Goal: Task Accomplishment & Management: Complete application form

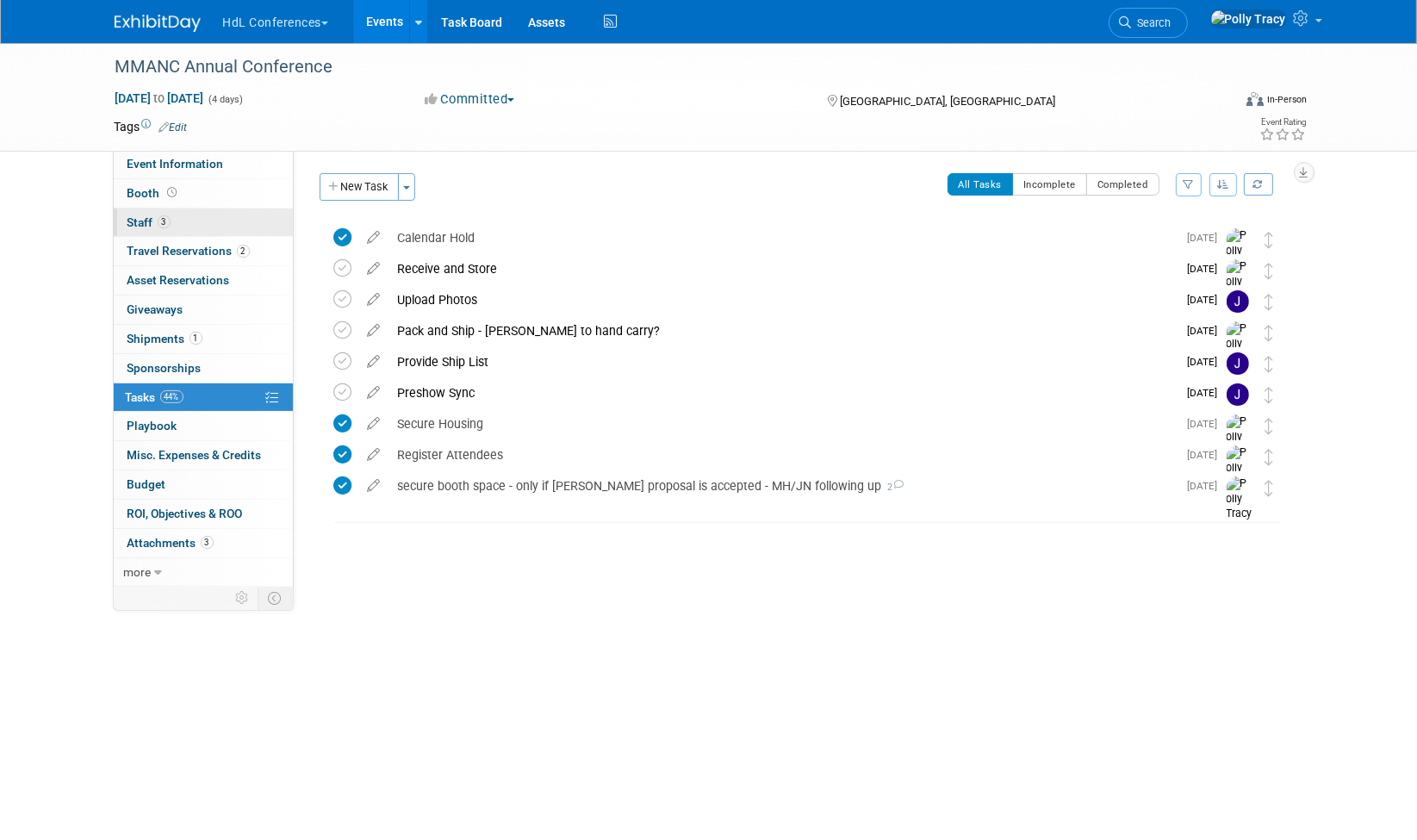
click at [155, 222] on span "Staff 3" at bounding box center [149, 221] width 43 height 14
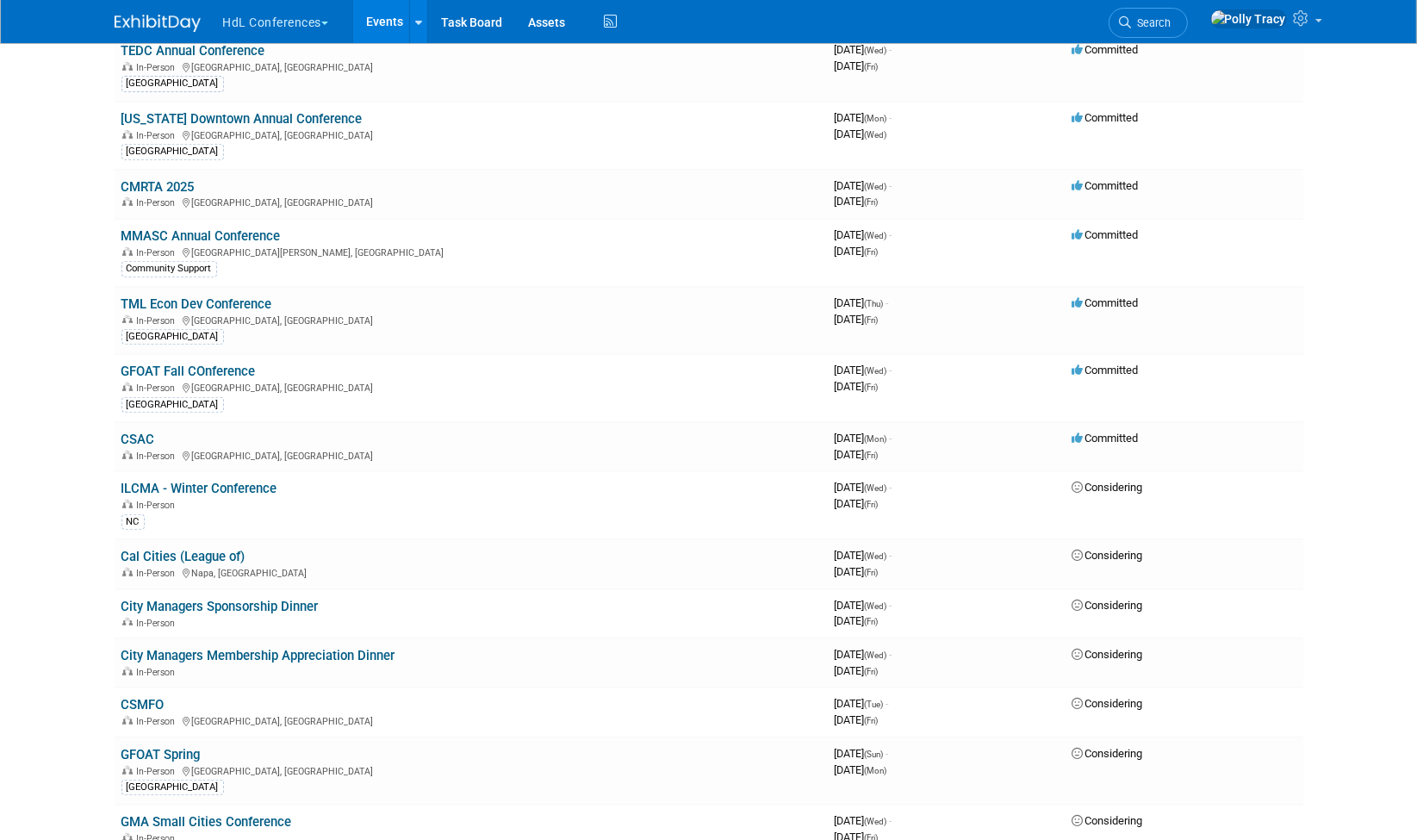
scroll to position [853, 0]
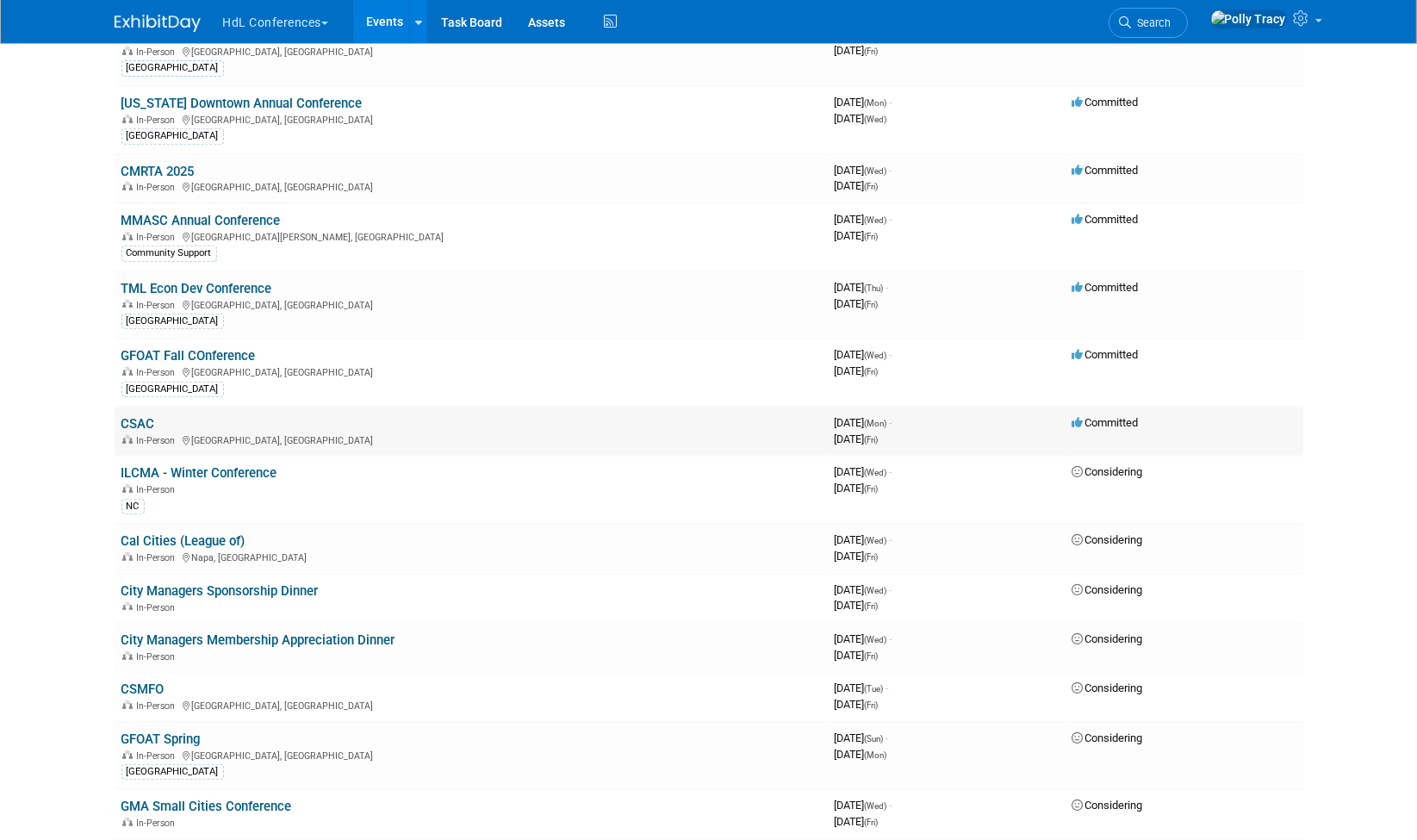
click at [147, 416] on link "CSAC" at bounding box center [138, 423] width 33 height 16
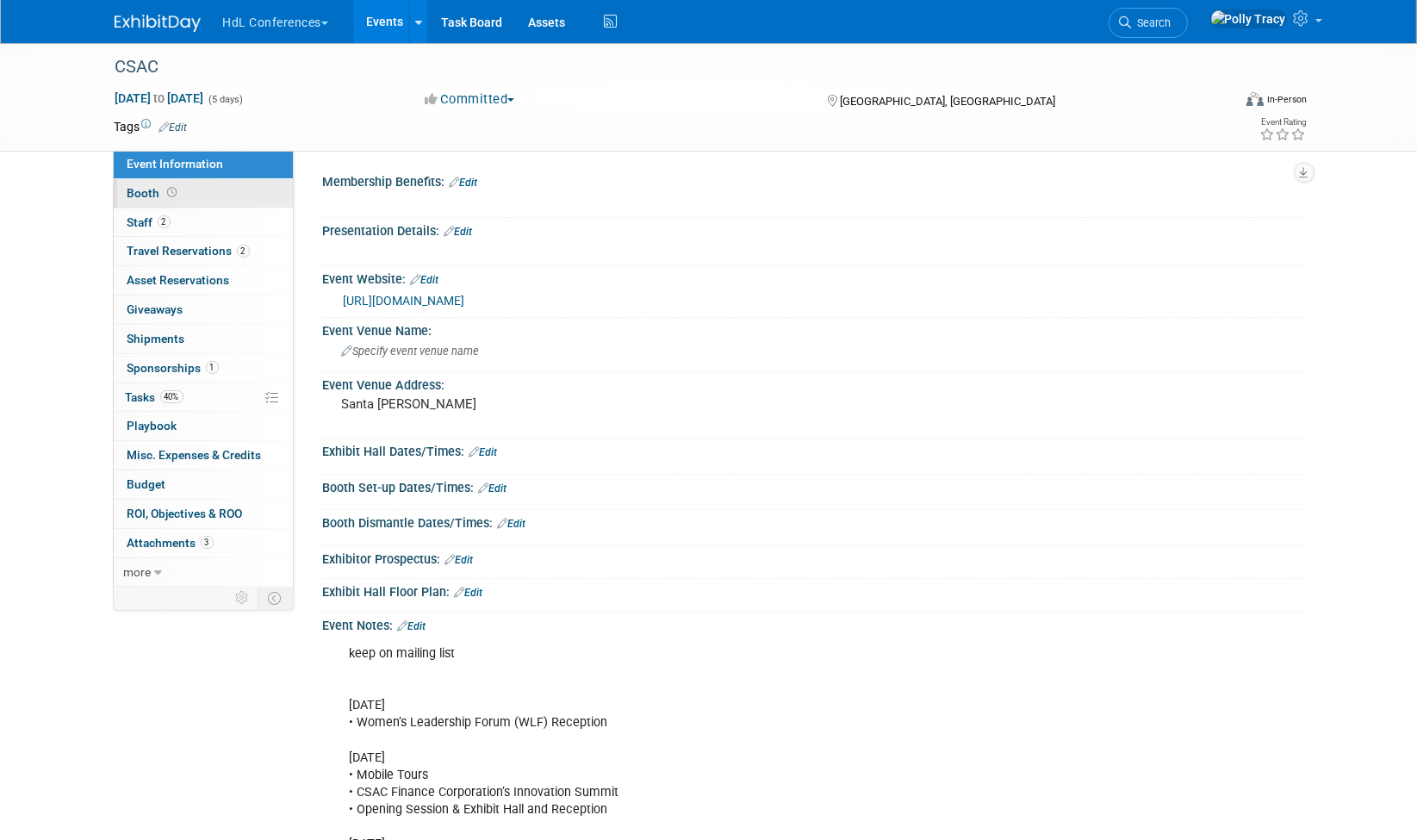
click at [149, 190] on span "Booth" at bounding box center [155, 193] width 54 height 14
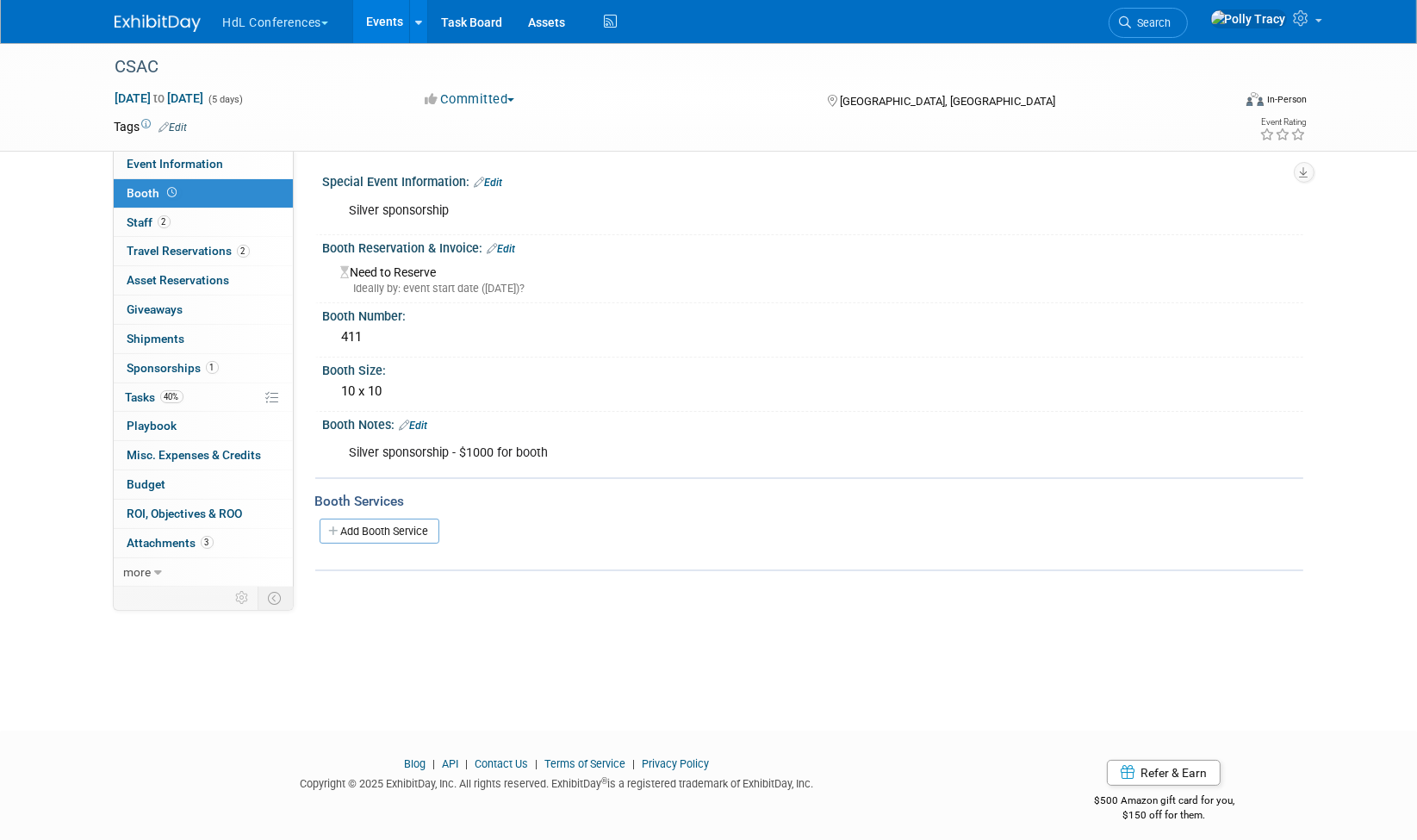
click at [513, 246] on link "Edit" at bounding box center [501, 248] width 29 height 12
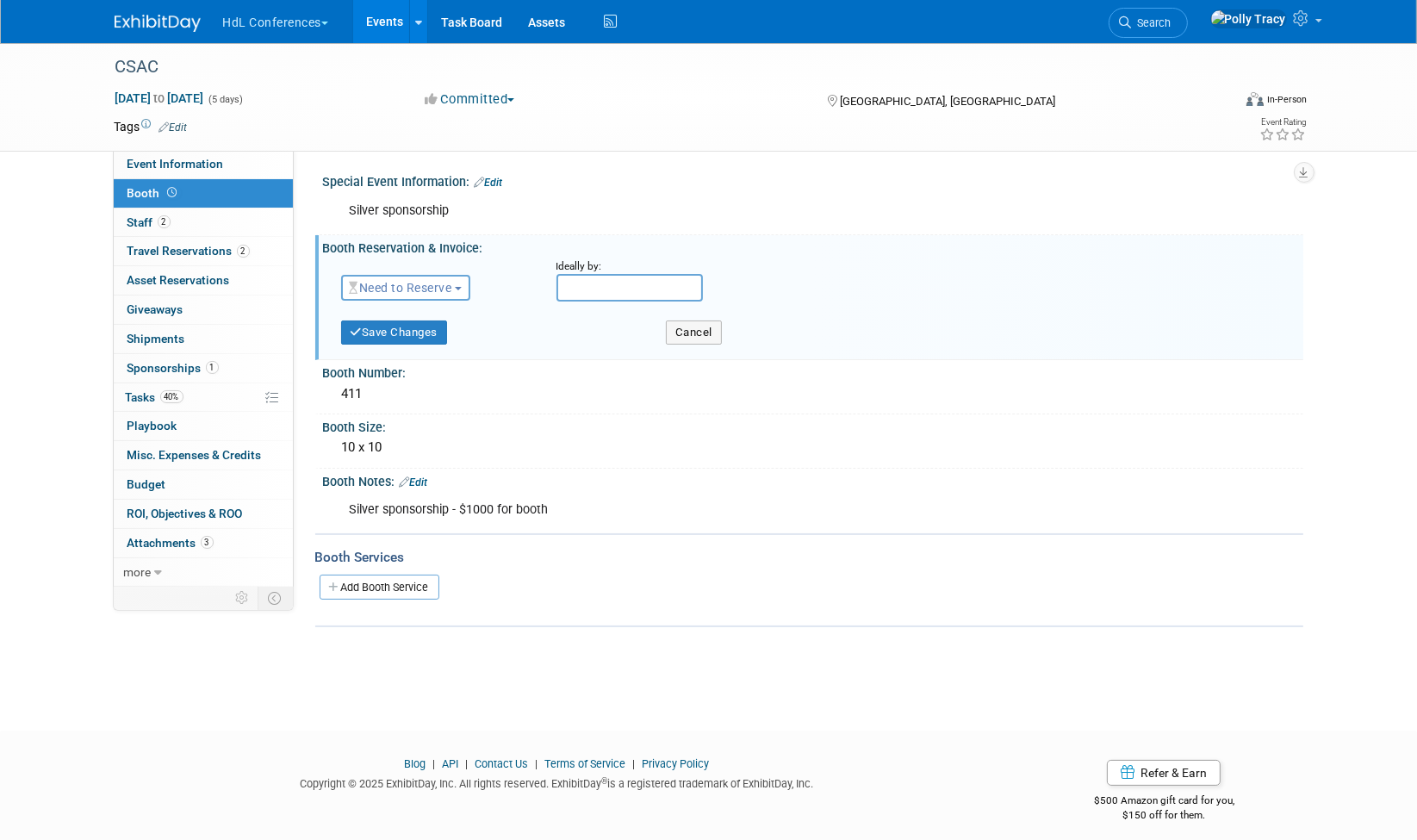
click at [447, 286] on span "Need to Reserve" at bounding box center [401, 287] width 103 height 14
click at [436, 339] on link "Reserved" at bounding box center [433, 341] width 184 height 24
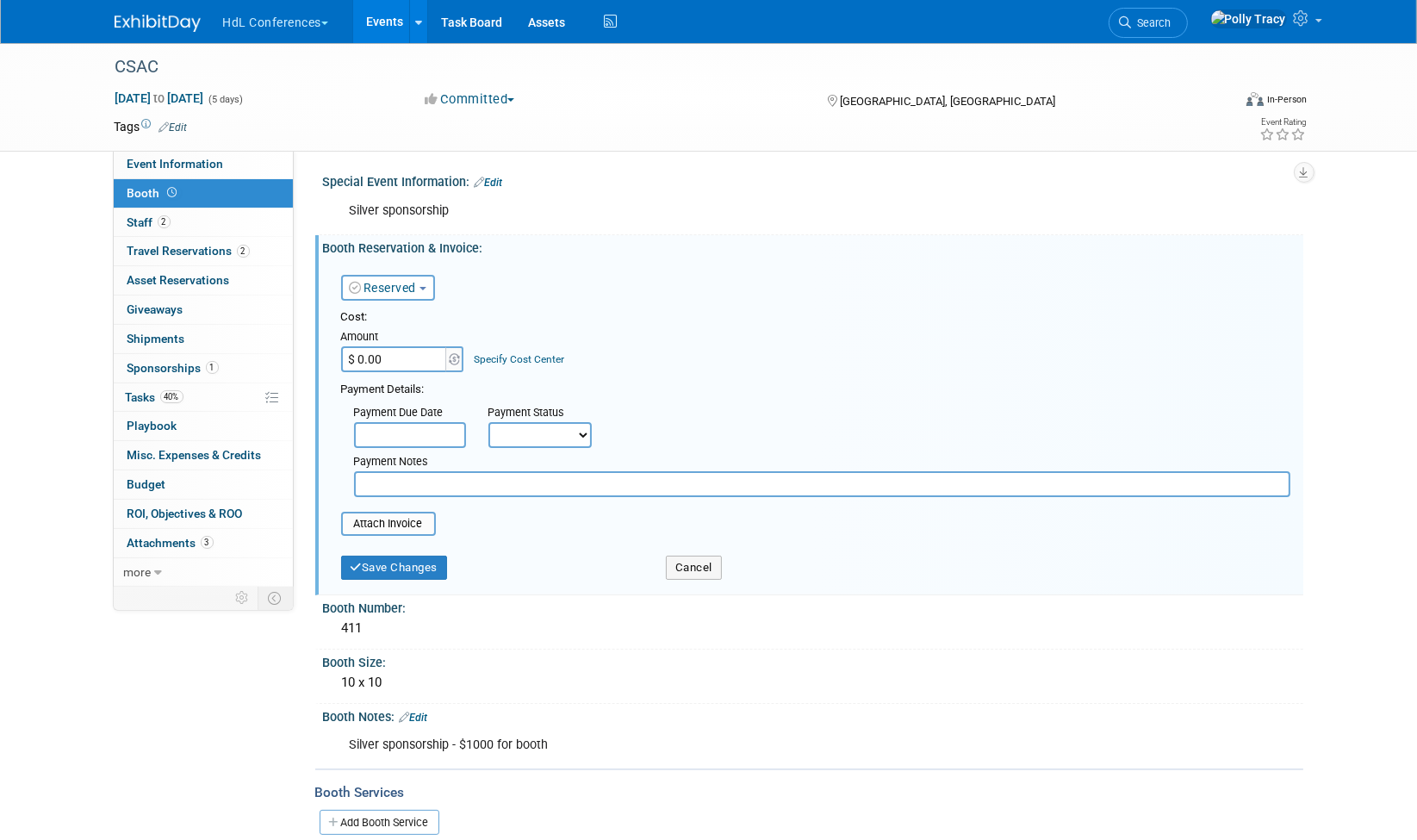
click at [419, 363] on input "$ 0.00" at bounding box center [395, 359] width 107 height 26
type input "$ 1,030.00"
click at [436, 423] on input "text" at bounding box center [409, 435] width 112 height 26
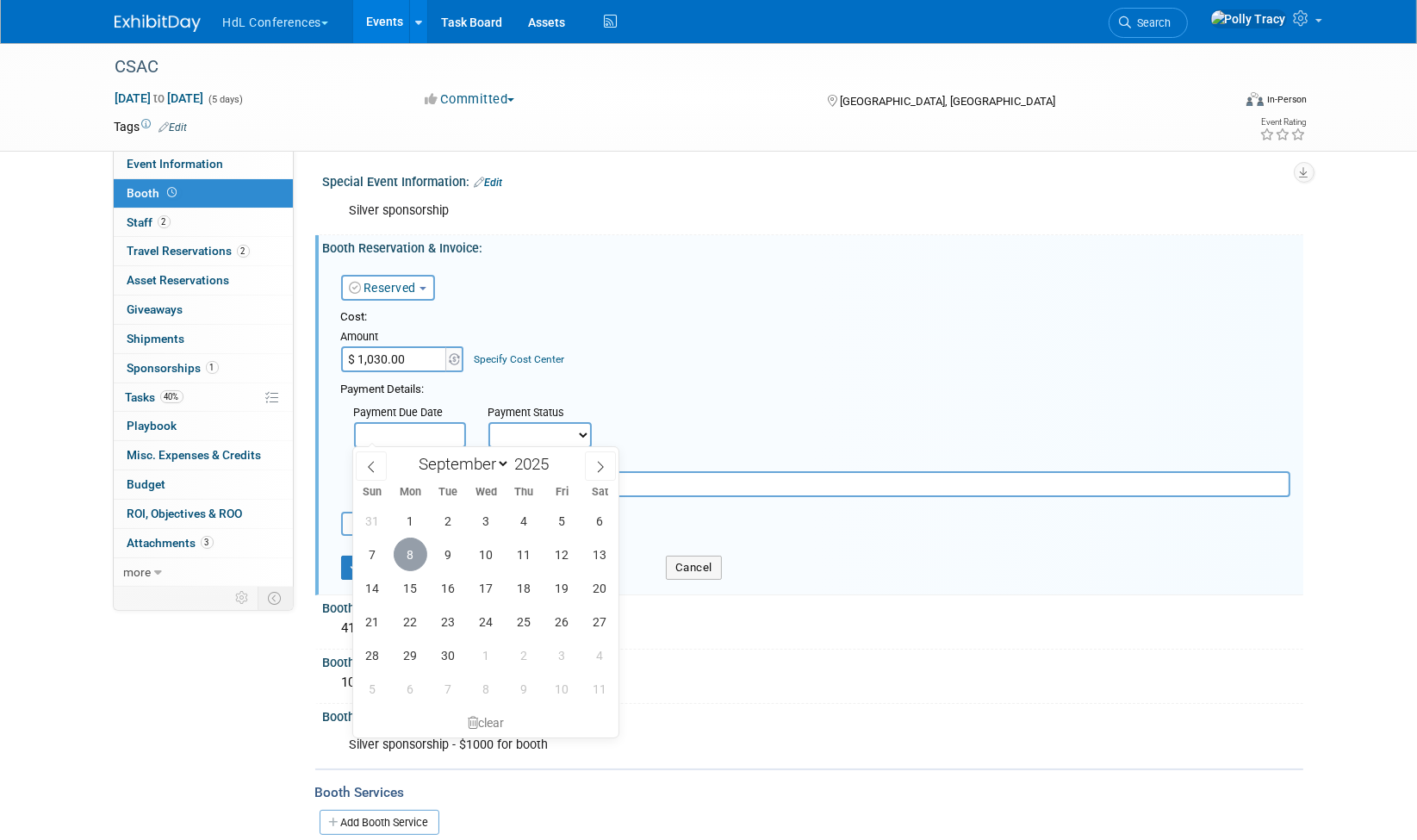
click at [410, 558] on span "8" at bounding box center [410, 554] width 33 height 33
type input "Sep 8, 2025"
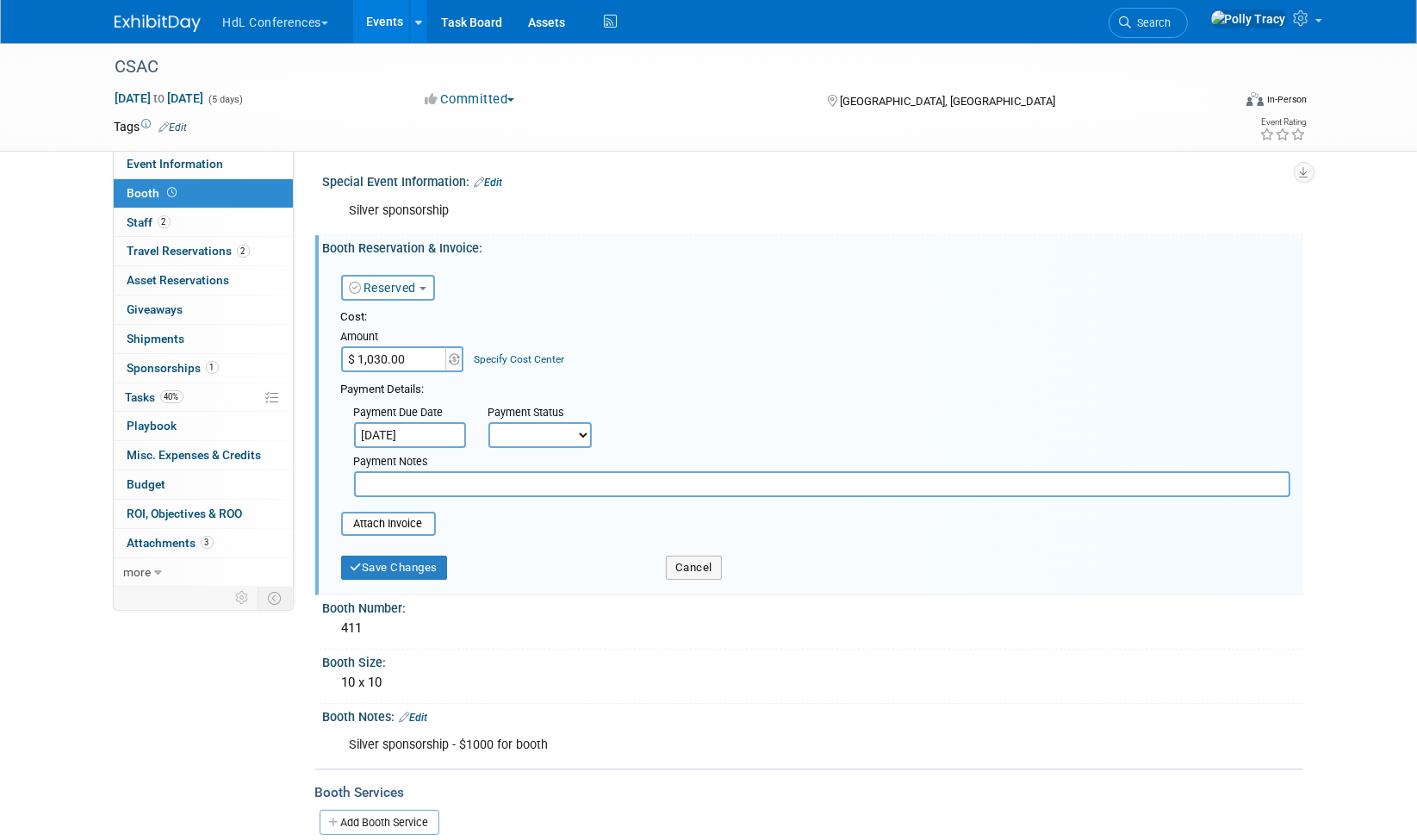
click at [534, 437] on select "Not Paid Yet Partially Paid Paid in Full" at bounding box center [540, 435] width 104 height 26
select select "1"
click at [488, 422] on select "Not Paid Yet Partially Paid Paid in Full" at bounding box center [540, 435] width 104 height 26
click at [445, 482] on input "text" at bounding box center [821, 484] width 936 height 26
type input "Johnny's Card - $30 fee"
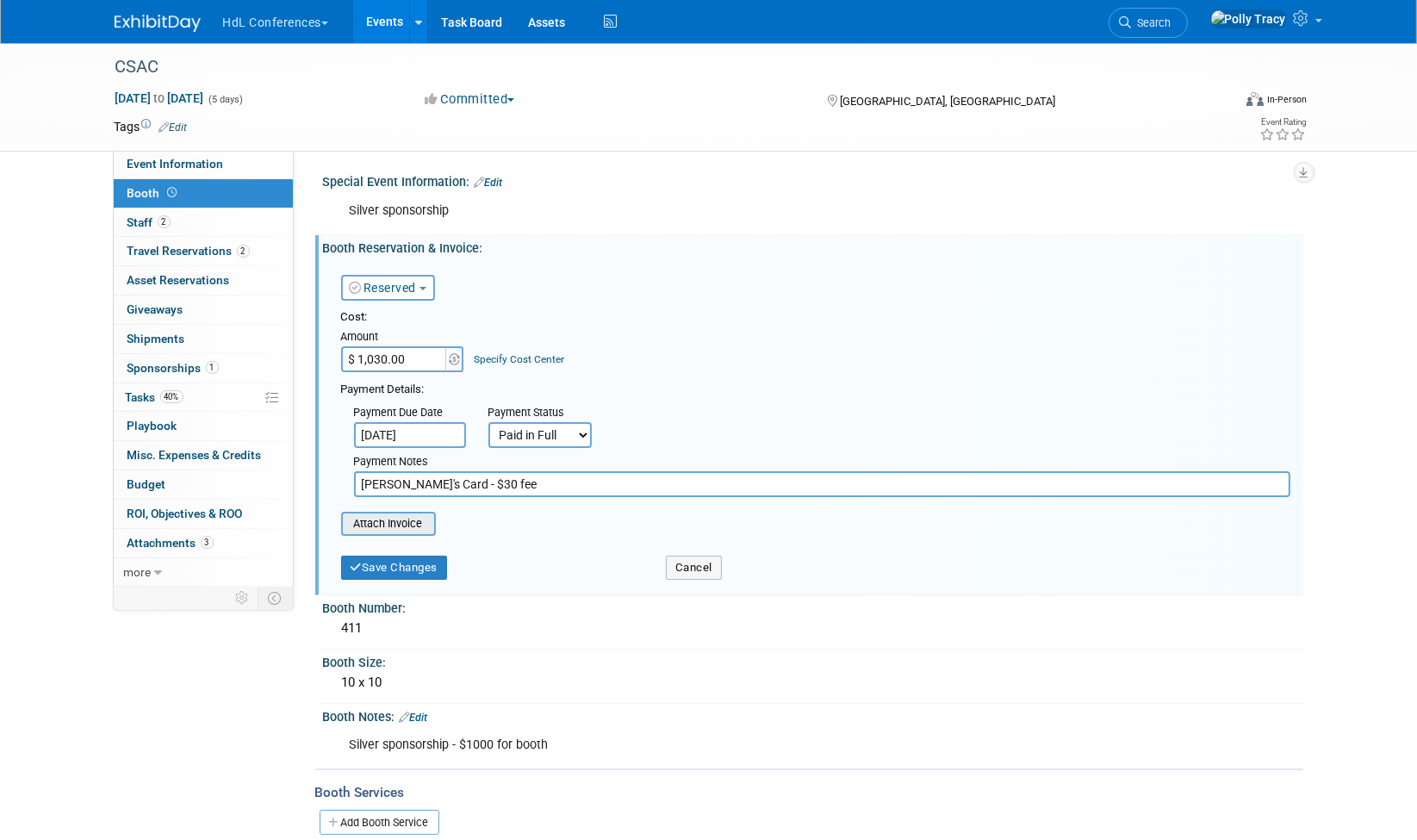
click at [382, 526] on input "file" at bounding box center [331, 523] width 205 height 20
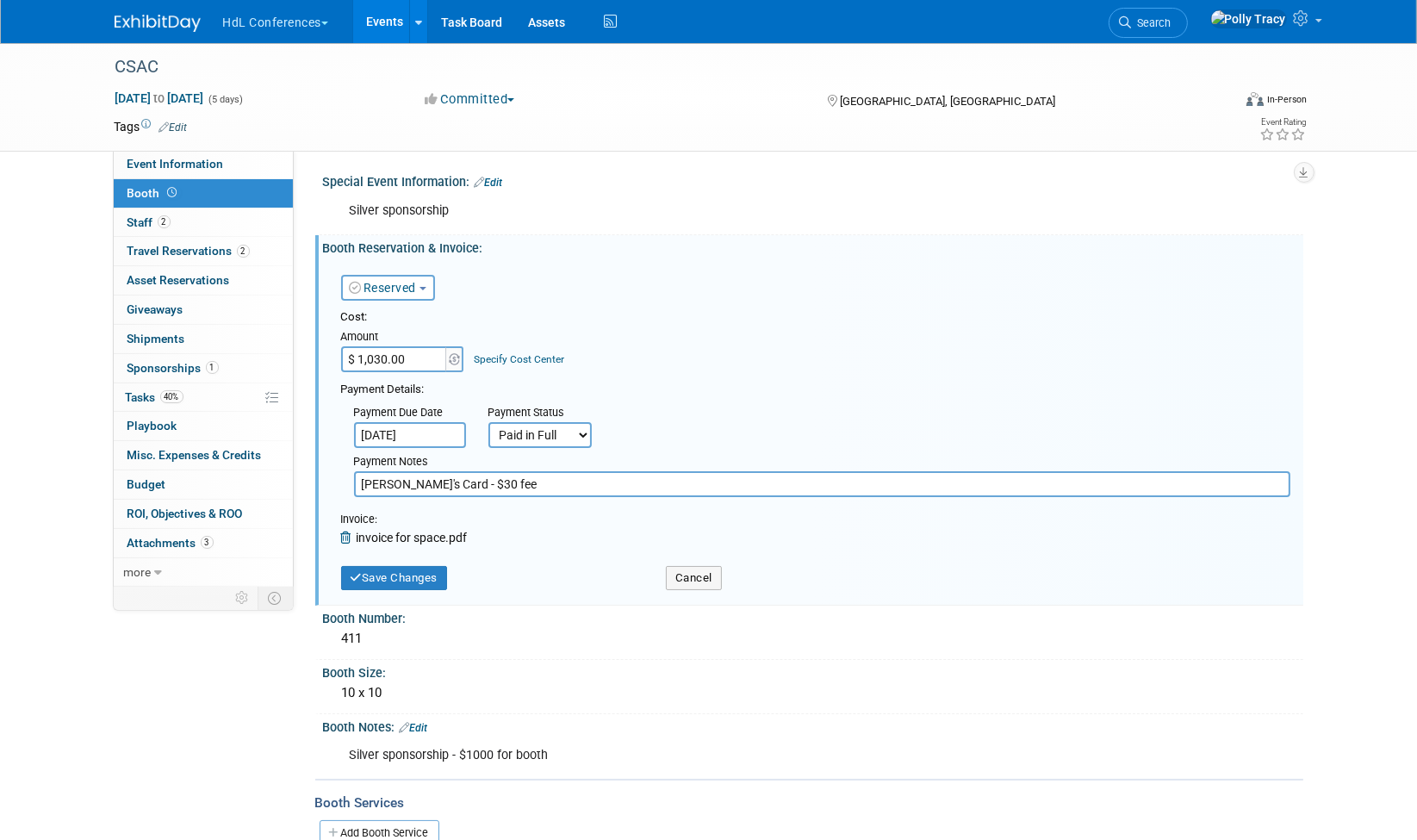
click at [345, 538] on icon at bounding box center [348, 537] width 16 height 12
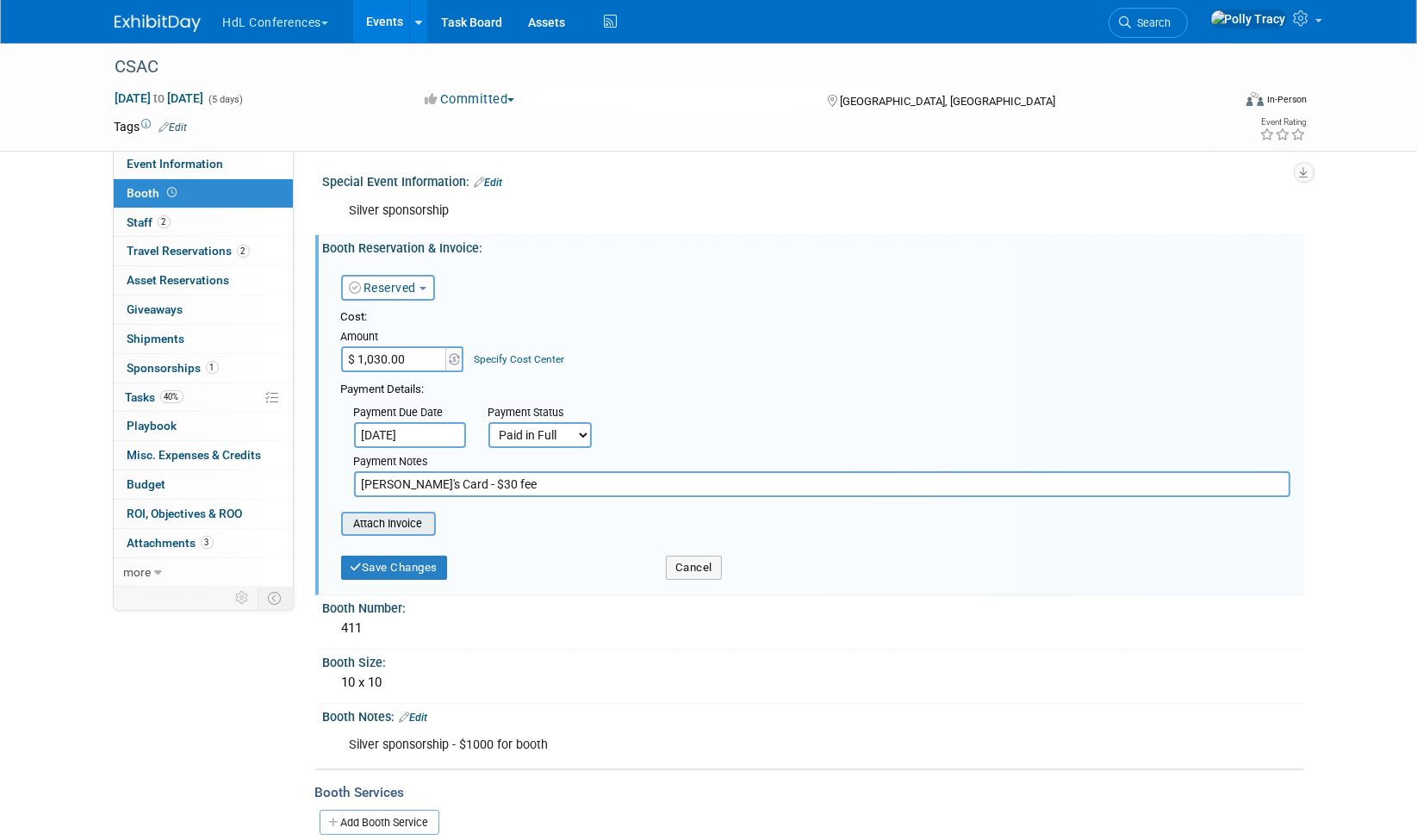
click at [394, 519] on input "file" at bounding box center [331, 523] width 205 height 20
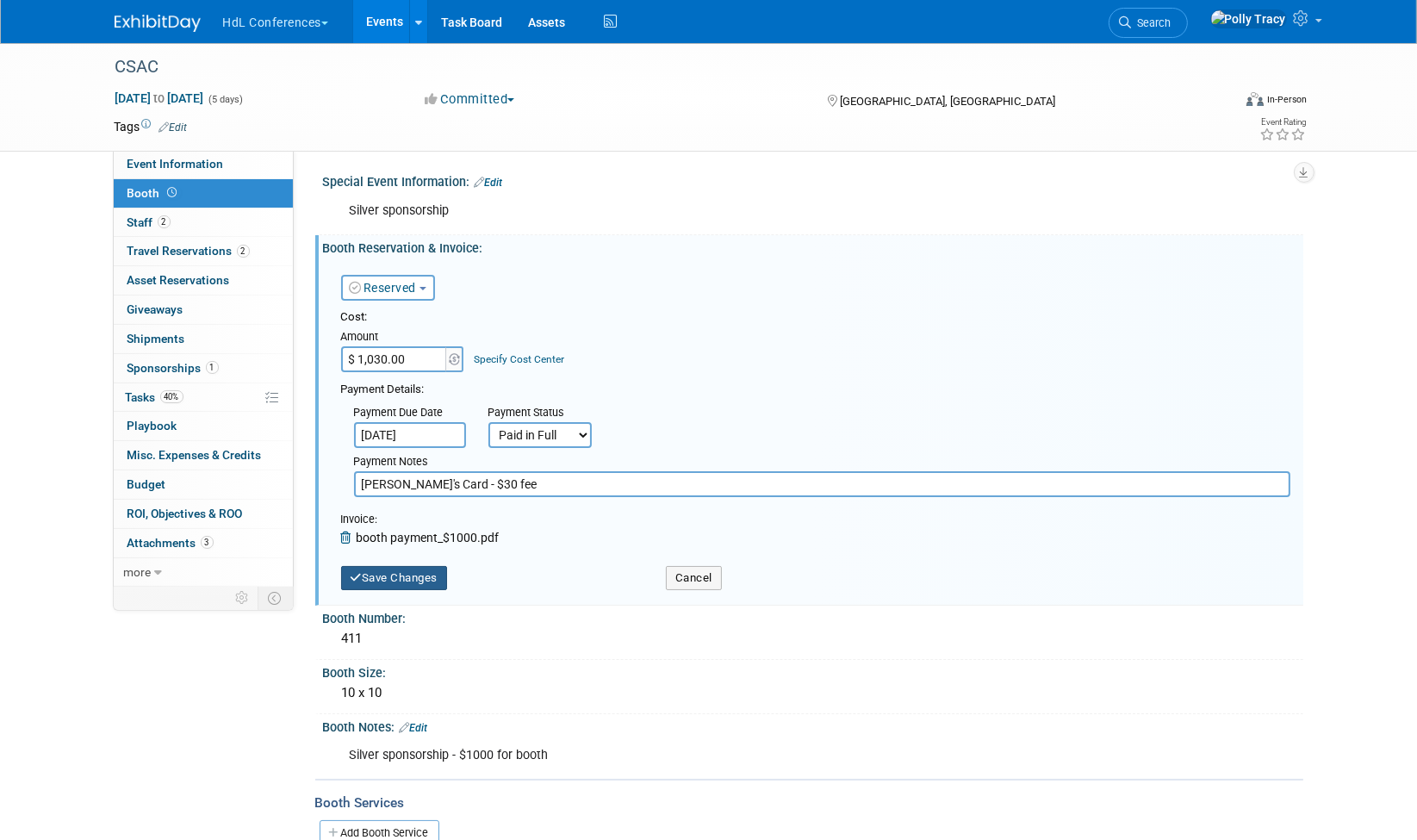
click at [420, 570] on button "Save Changes" at bounding box center [394, 578] width 107 height 24
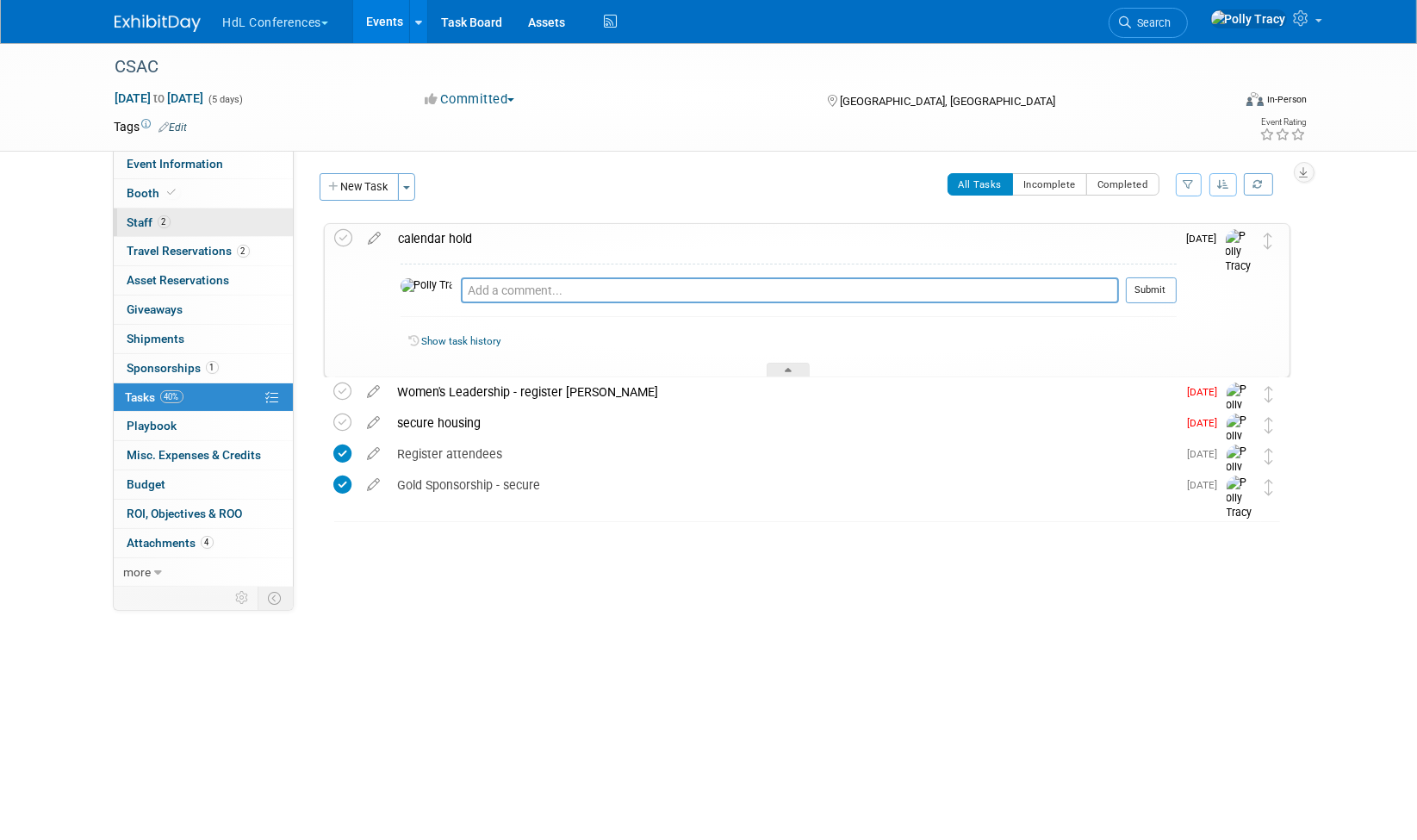
click at [148, 215] on span "Staff 2" at bounding box center [149, 221] width 43 height 14
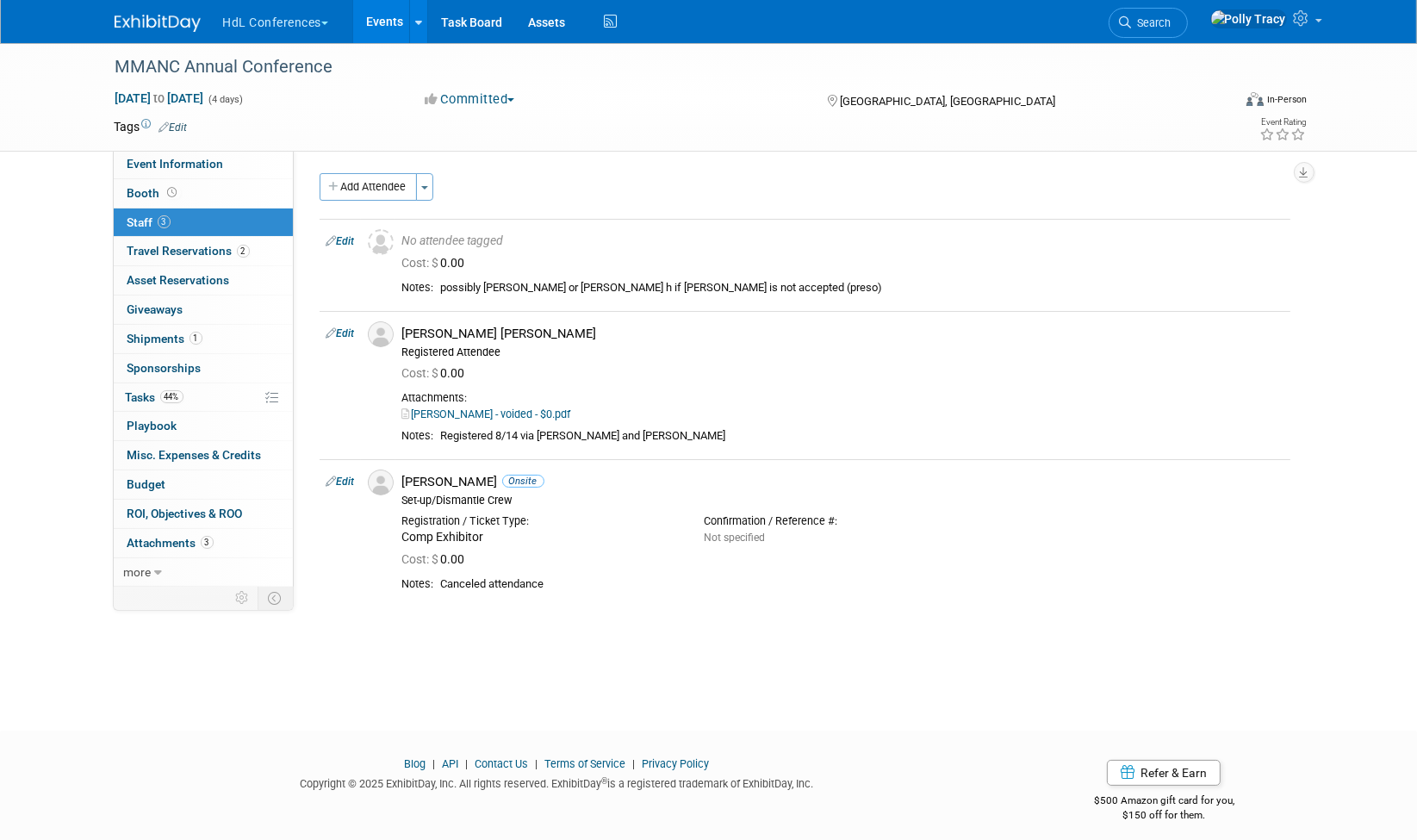
click at [261, 26] on button "HdL Conferences" at bounding box center [285, 19] width 129 height 38
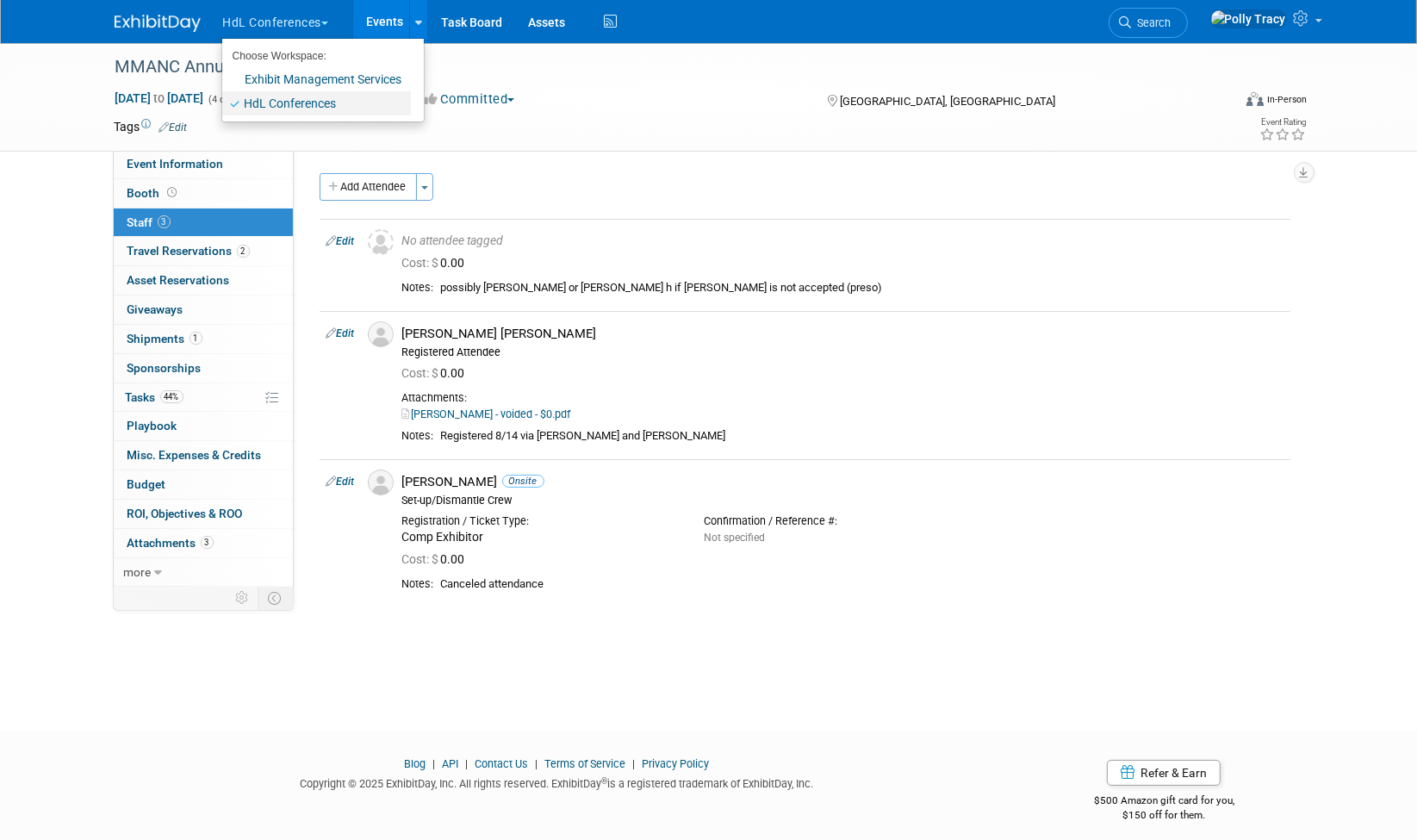
click at [244, 93] on link "HdL Conferences" at bounding box center [317, 104] width 189 height 24
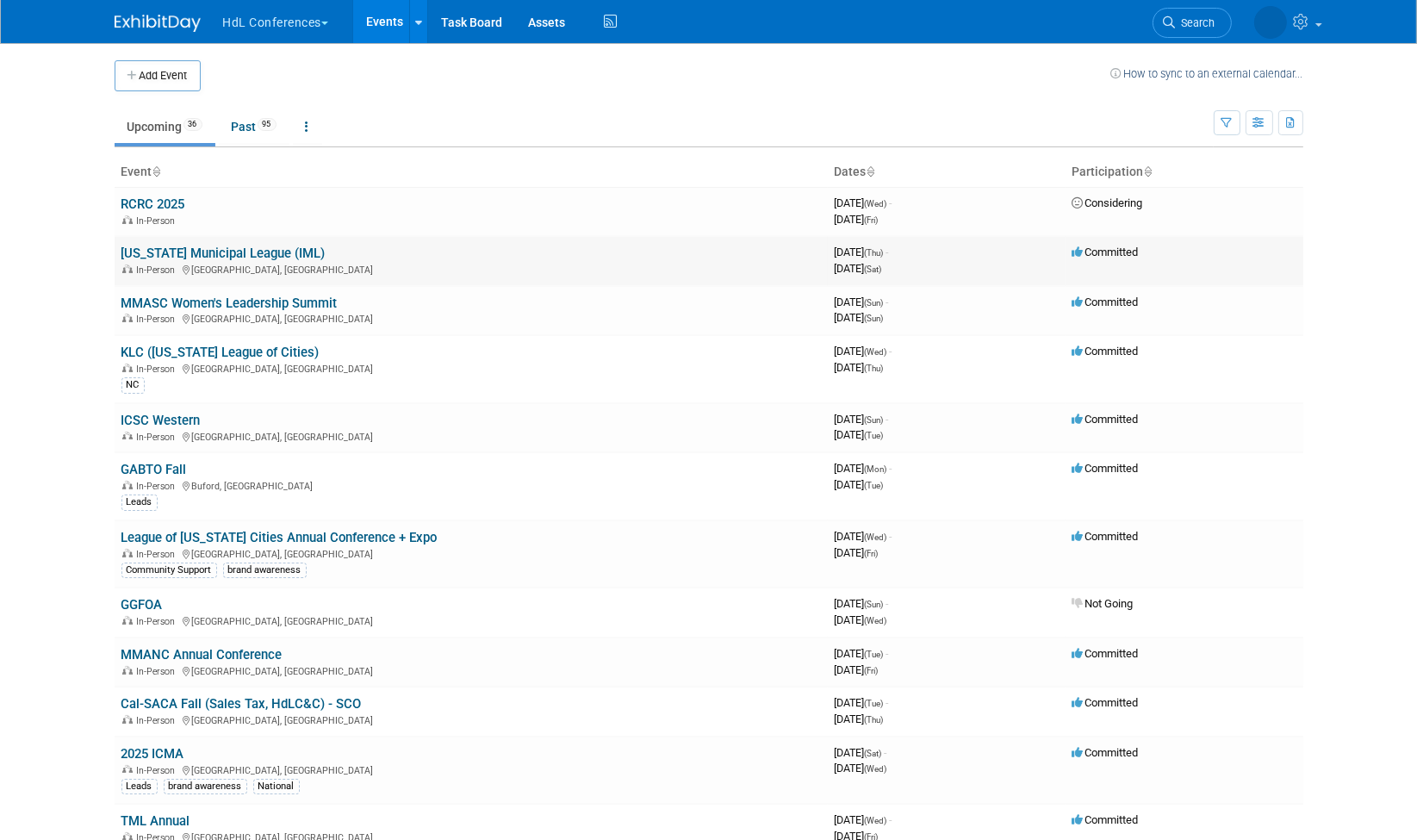
click at [259, 249] on link "[US_STATE] Municipal League (IML)" at bounding box center [223, 253] width 204 height 16
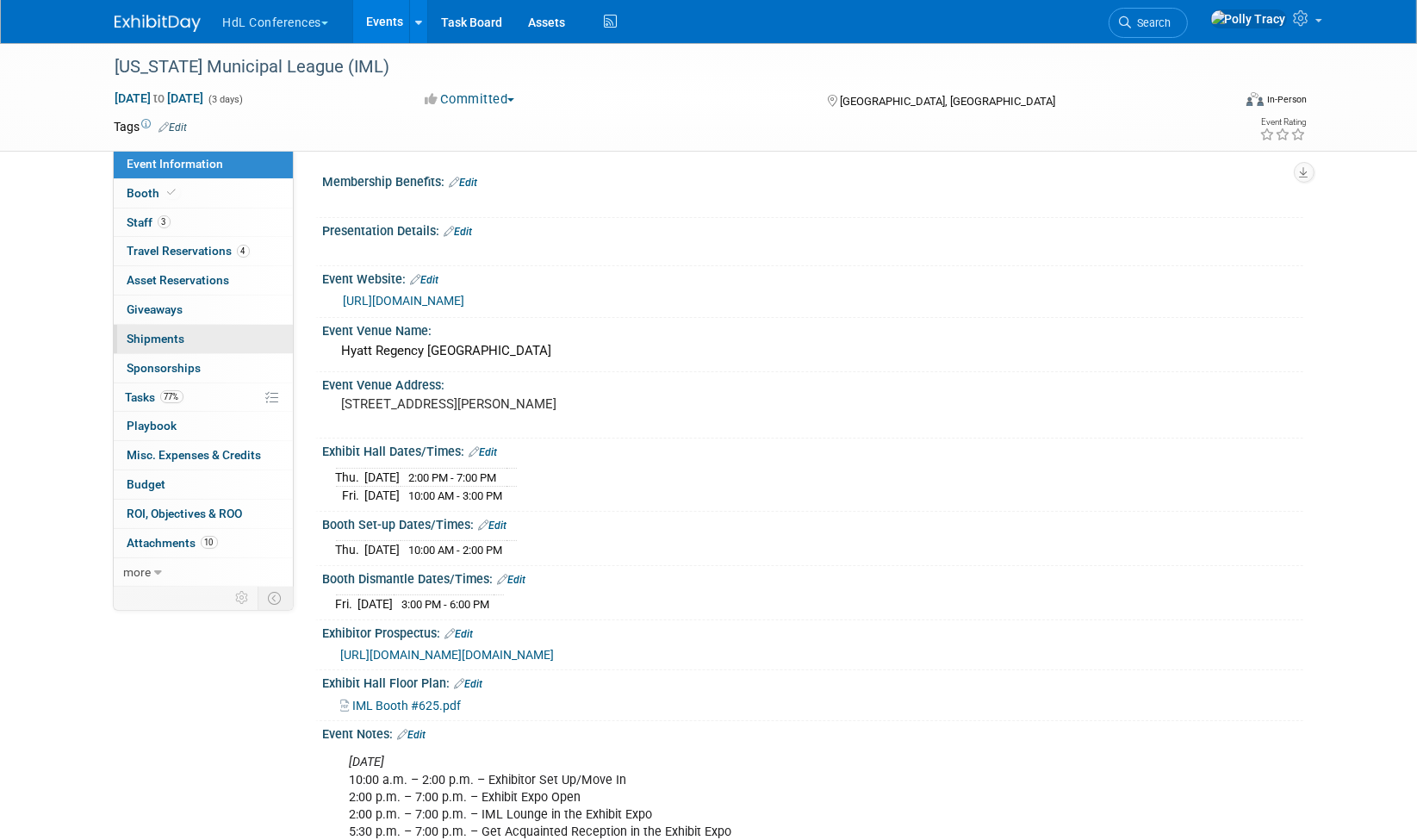
click at [140, 336] on span "Shipments 0" at bounding box center [157, 338] width 57 height 14
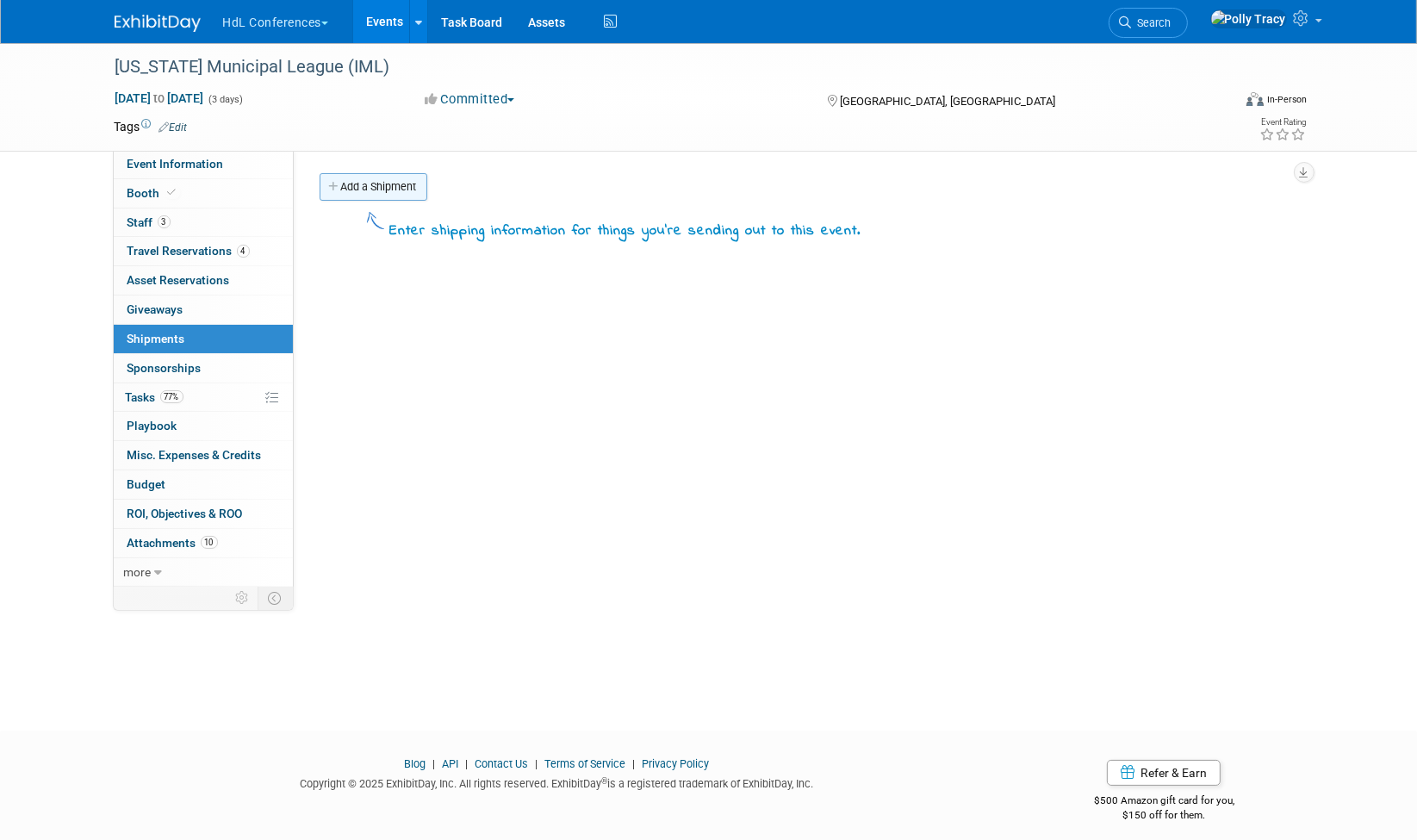
click at [343, 187] on link "Add a Shipment" at bounding box center [373, 187] width 107 height 28
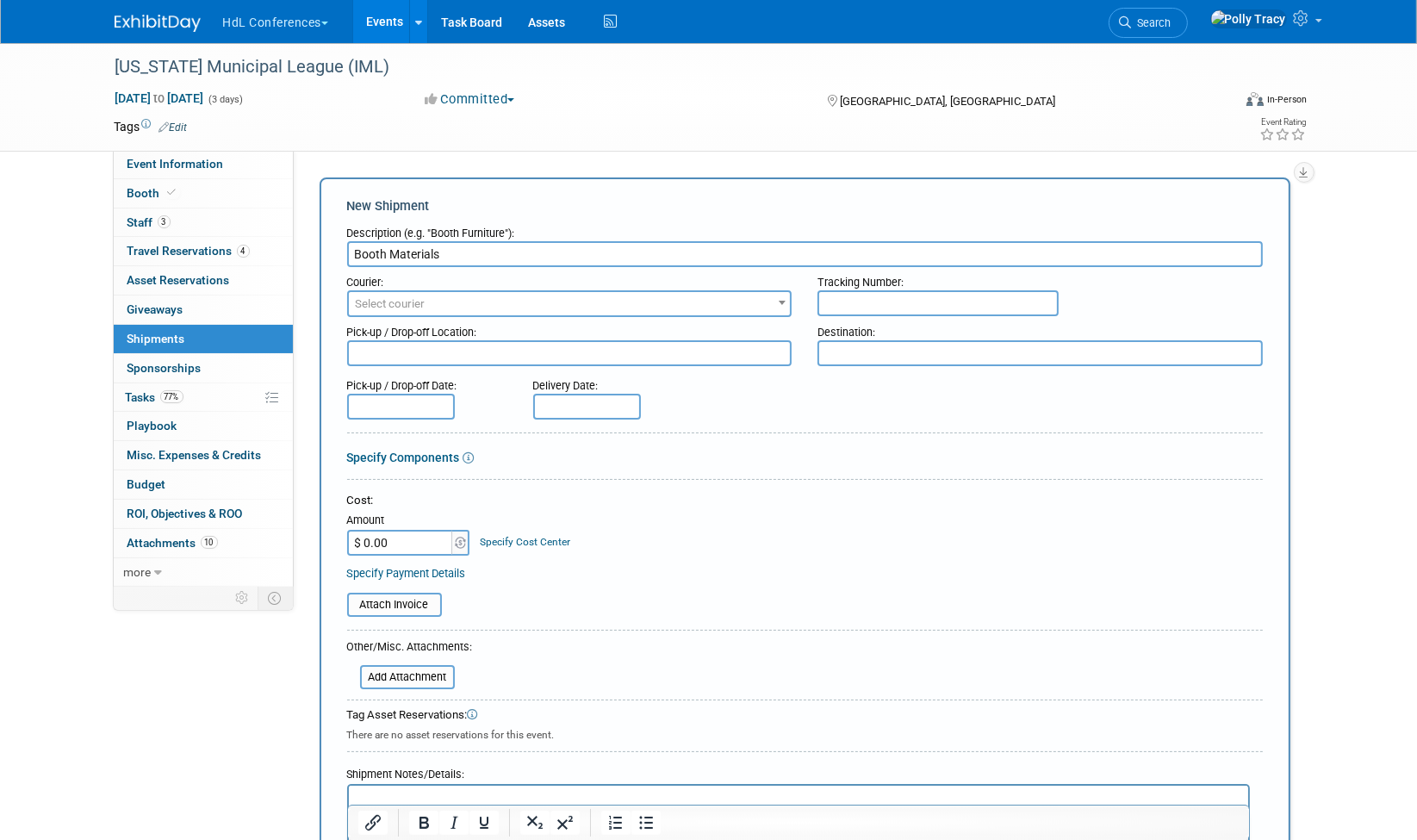
type input "Booth Materials"
click at [474, 301] on span "Select courier" at bounding box center [570, 304] width 442 height 24
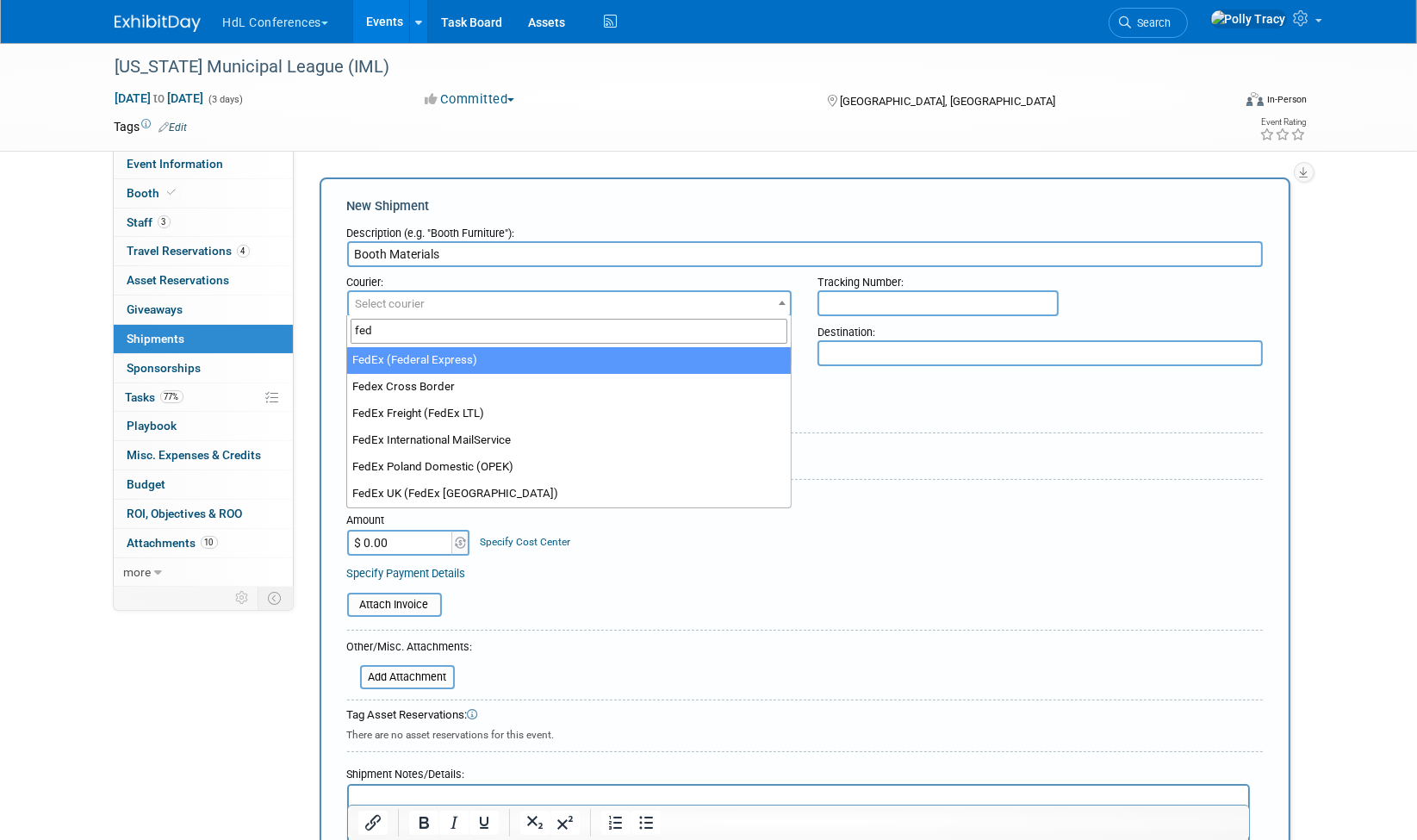
type input "fed"
select select "206"
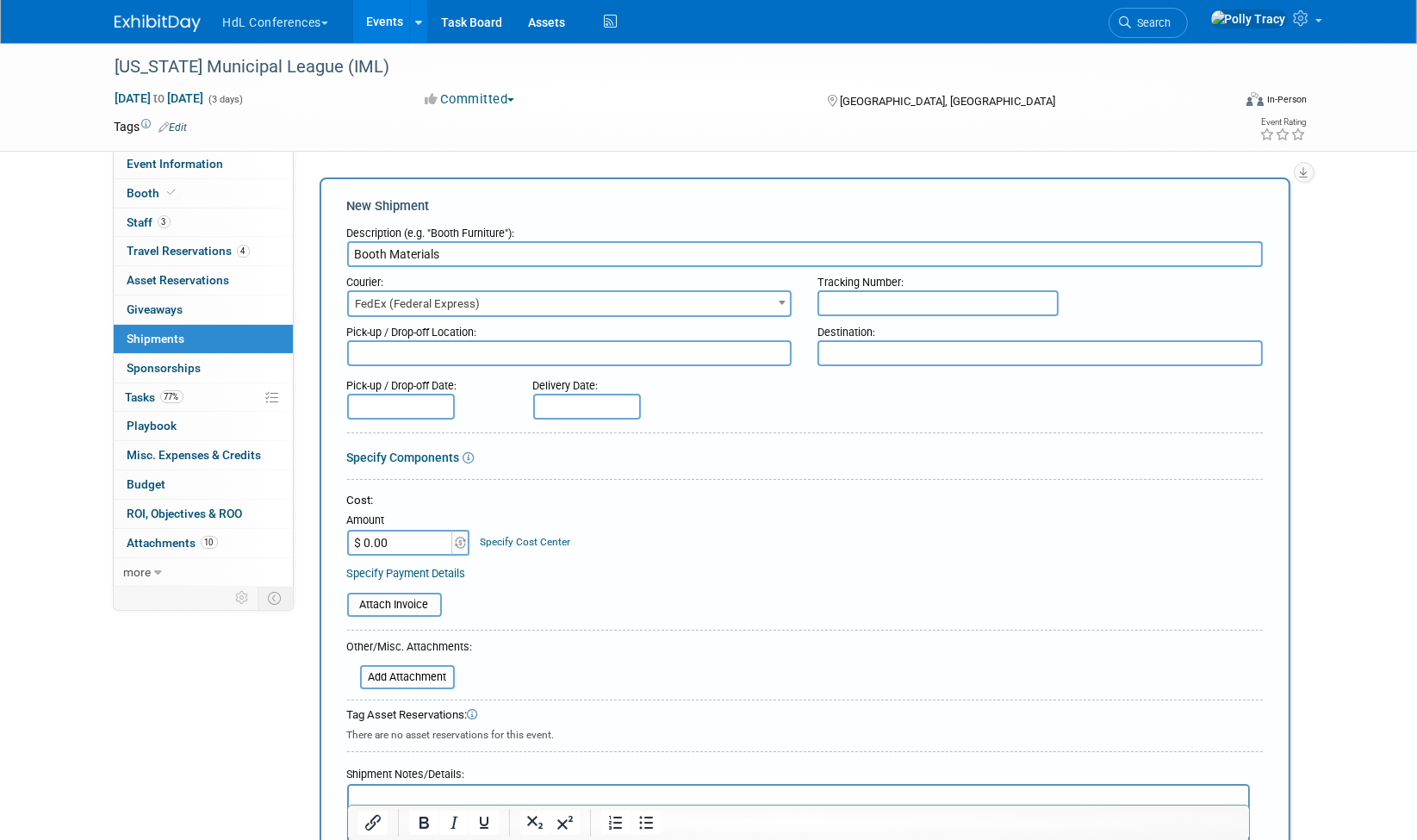
click at [513, 351] on textarea at bounding box center [570, 353] width 445 height 26
type textarea "Brea"
click at [915, 350] on textarea at bounding box center [1039, 353] width 445 height 26
type textarea "Advanced"
click at [857, 296] on input "text" at bounding box center [937, 303] width 241 height 26
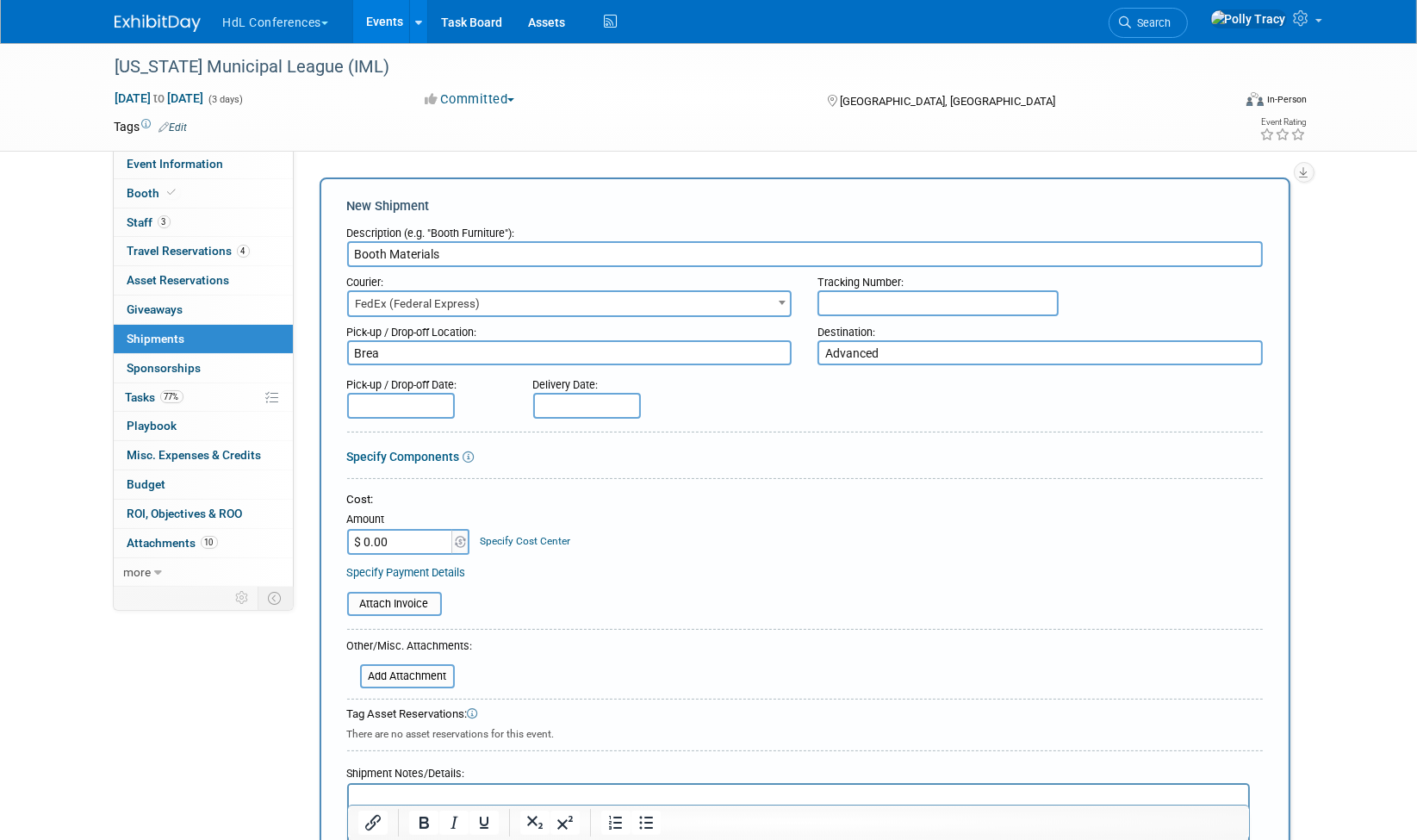
paste input "884115230020"
type input "884115230020"
click at [575, 405] on input "text" at bounding box center [587, 406] width 107 height 26
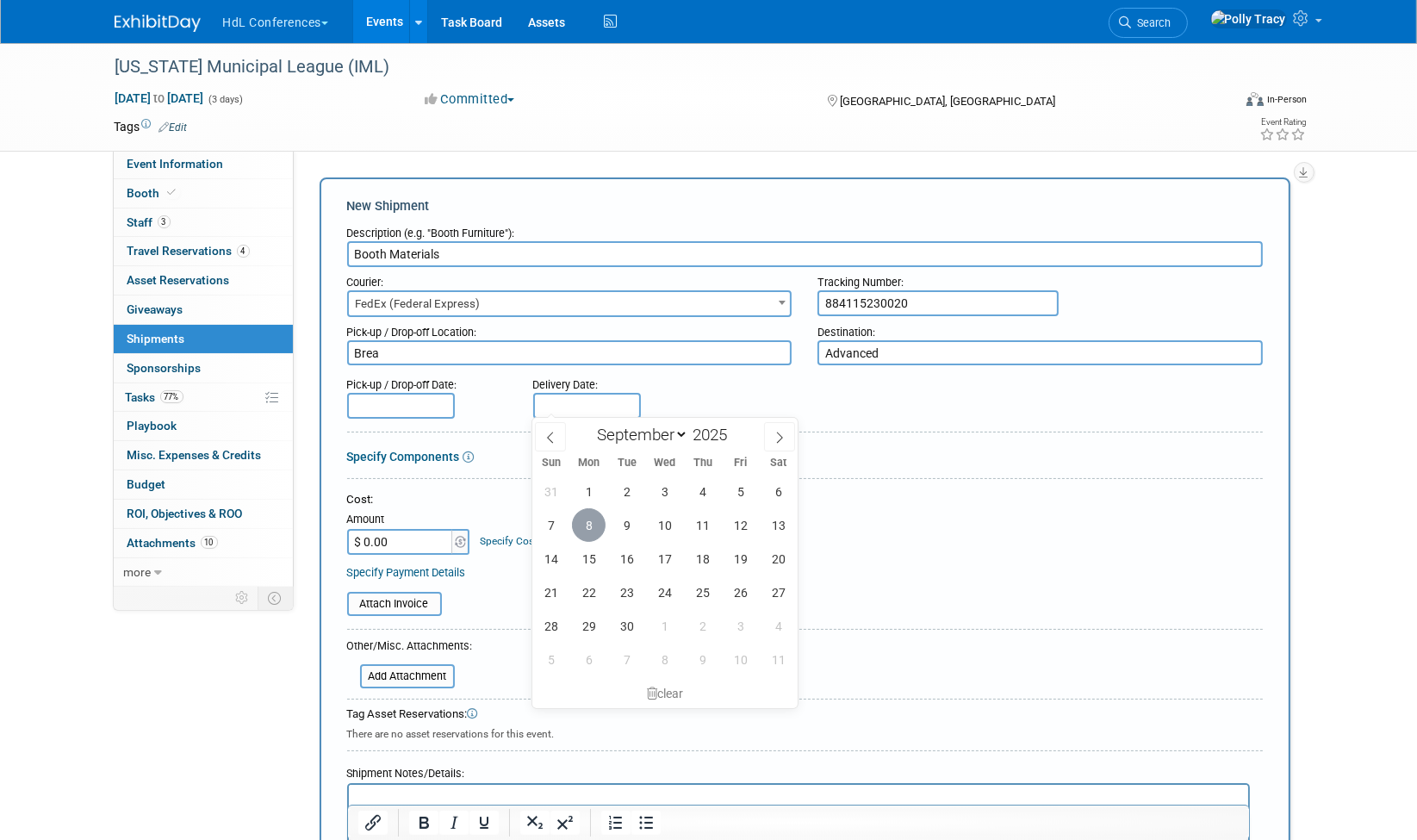
click at [594, 530] on span "8" at bounding box center [588, 525] width 33 height 33
type input "Sep 8, 2025"
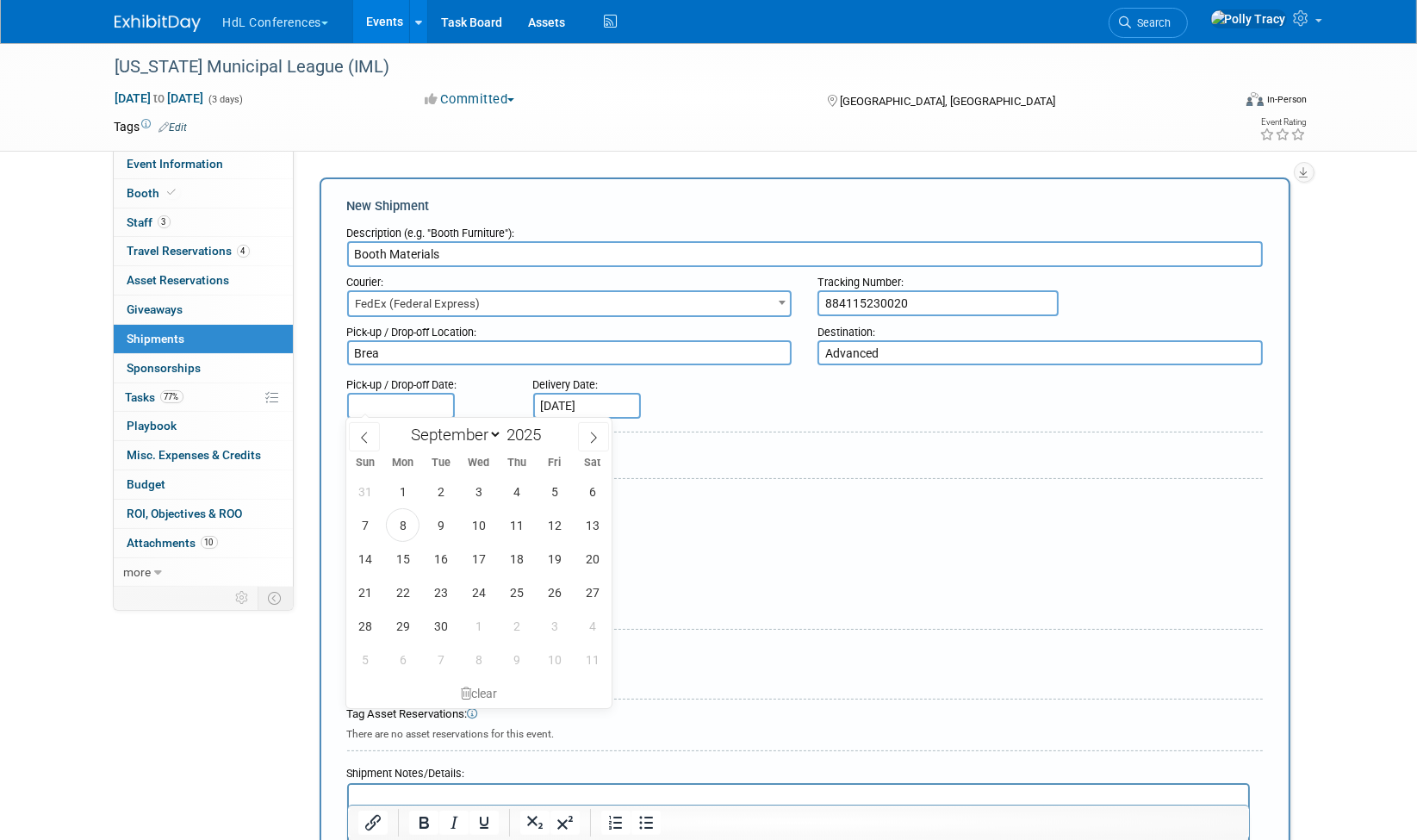
click at [408, 399] on input "text" at bounding box center [401, 406] width 107 height 26
click at [509, 486] on span "4" at bounding box center [516, 491] width 33 height 33
type input "Sep 4, 2025"
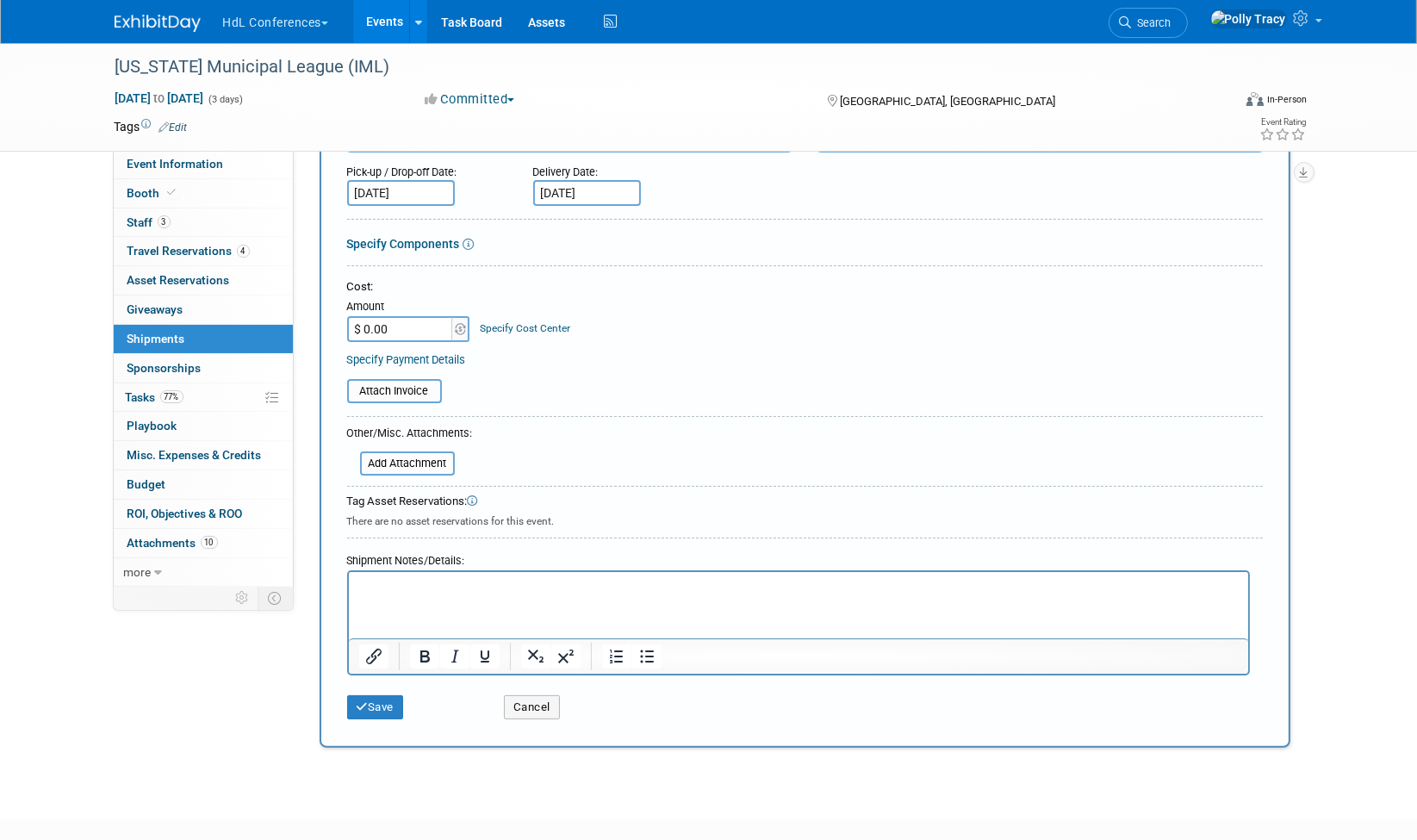
scroll to position [216, 0]
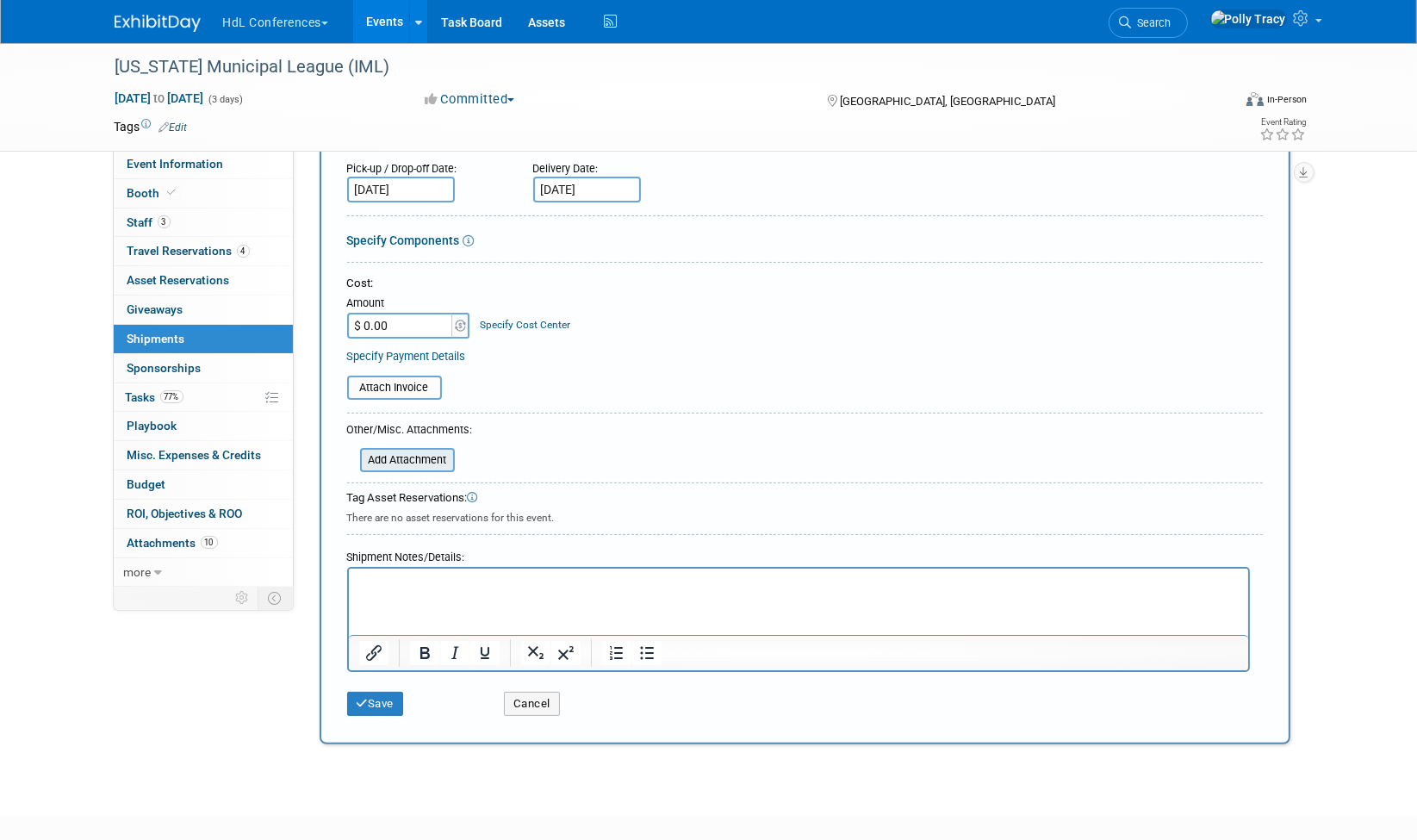
click at [416, 452] on input "file" at bounding box center [350, 459] width 205 height 20
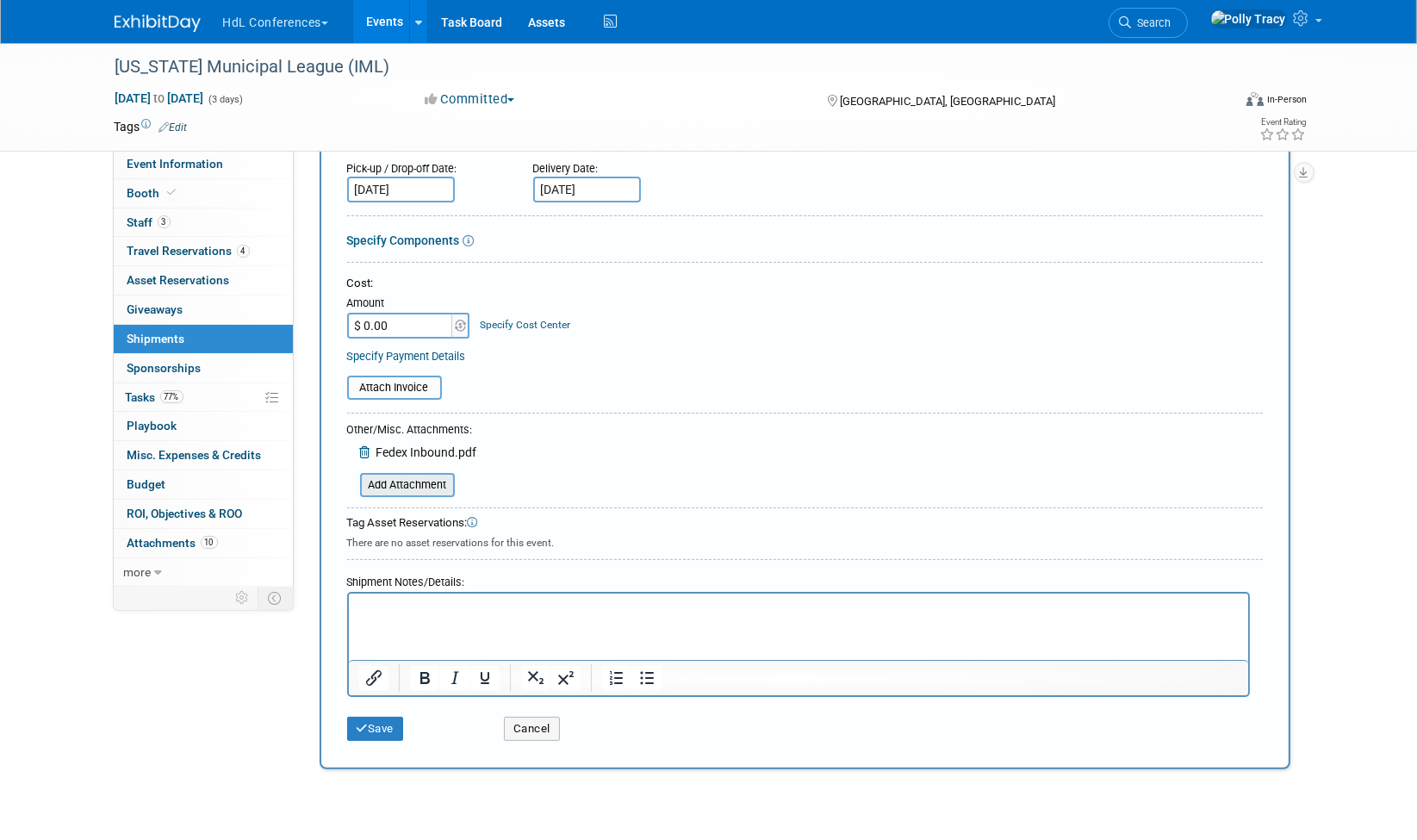
click at [400, 474] on input "file" at bounding box center [350, 484] width 205 height 20
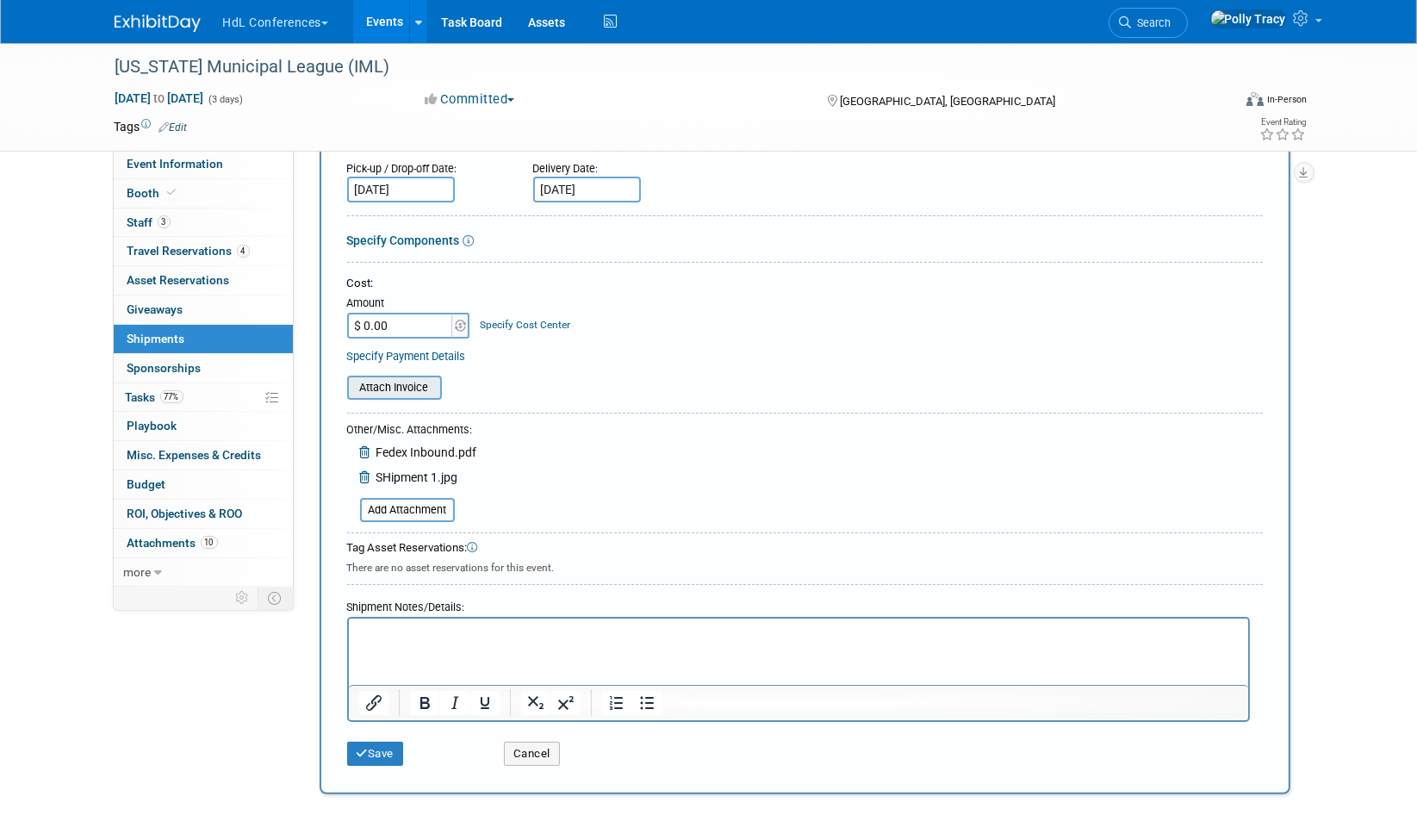
click at [372, 375] on div "Attach Invoice" at bounding box center [395, 387] width 94 height 24
click at [431, 505] on input "file" at bounding box center [350, 509] width 205 height 20
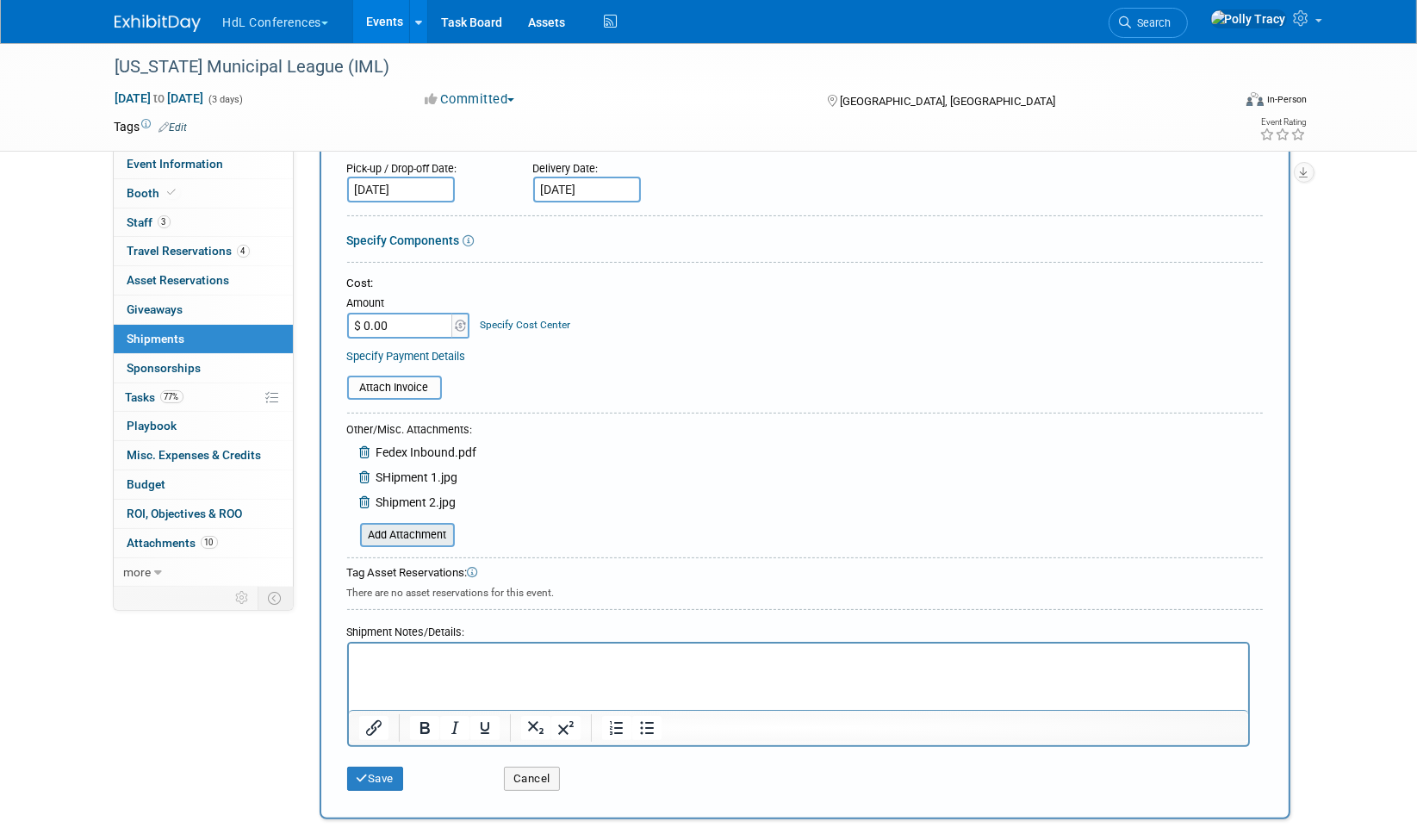
click at [401, 526] on input "file" at bounding box center [350, 534] width 205 height 20
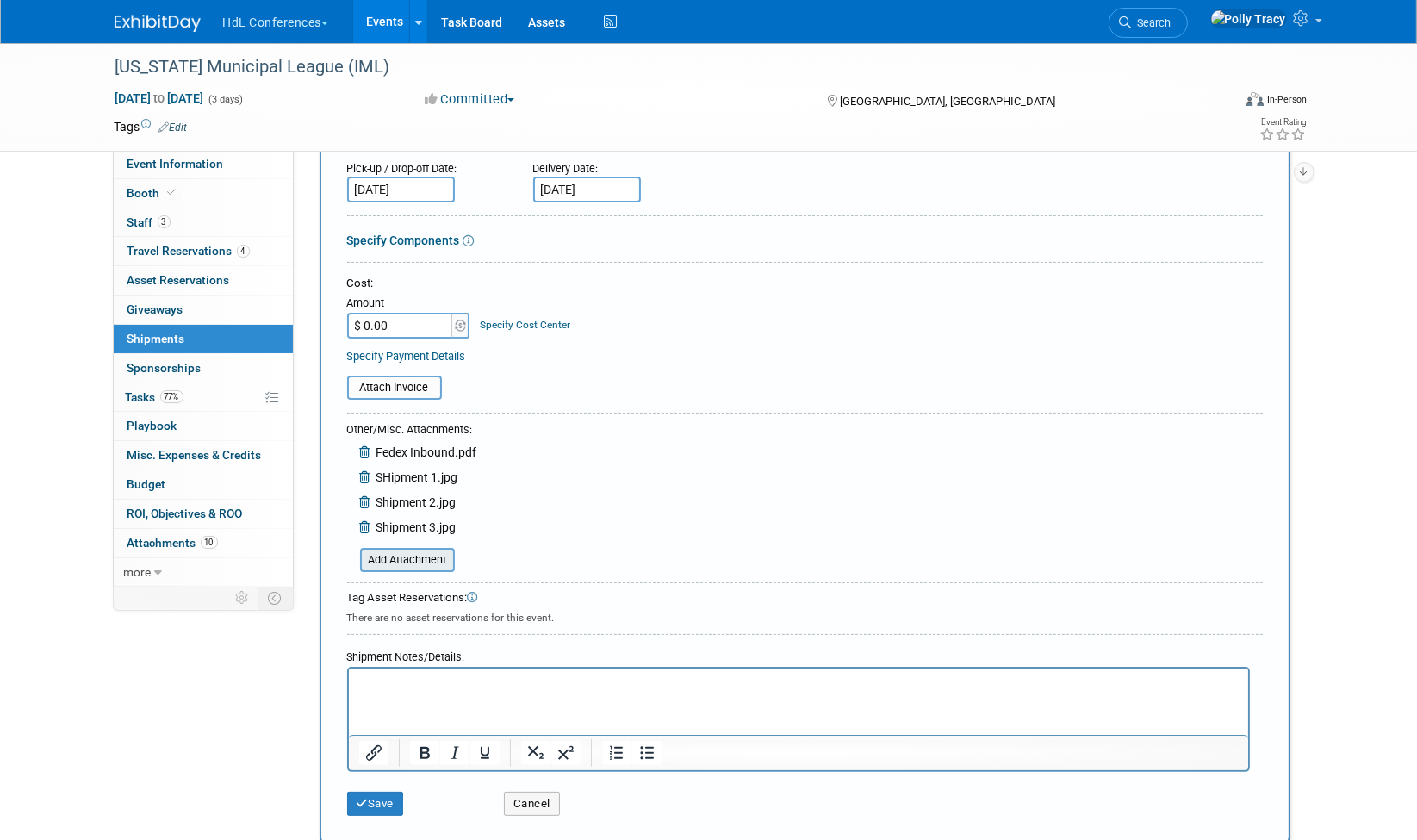
click at [382, 549] on input "file" at bounding box center [350, 559] width 205 height 20
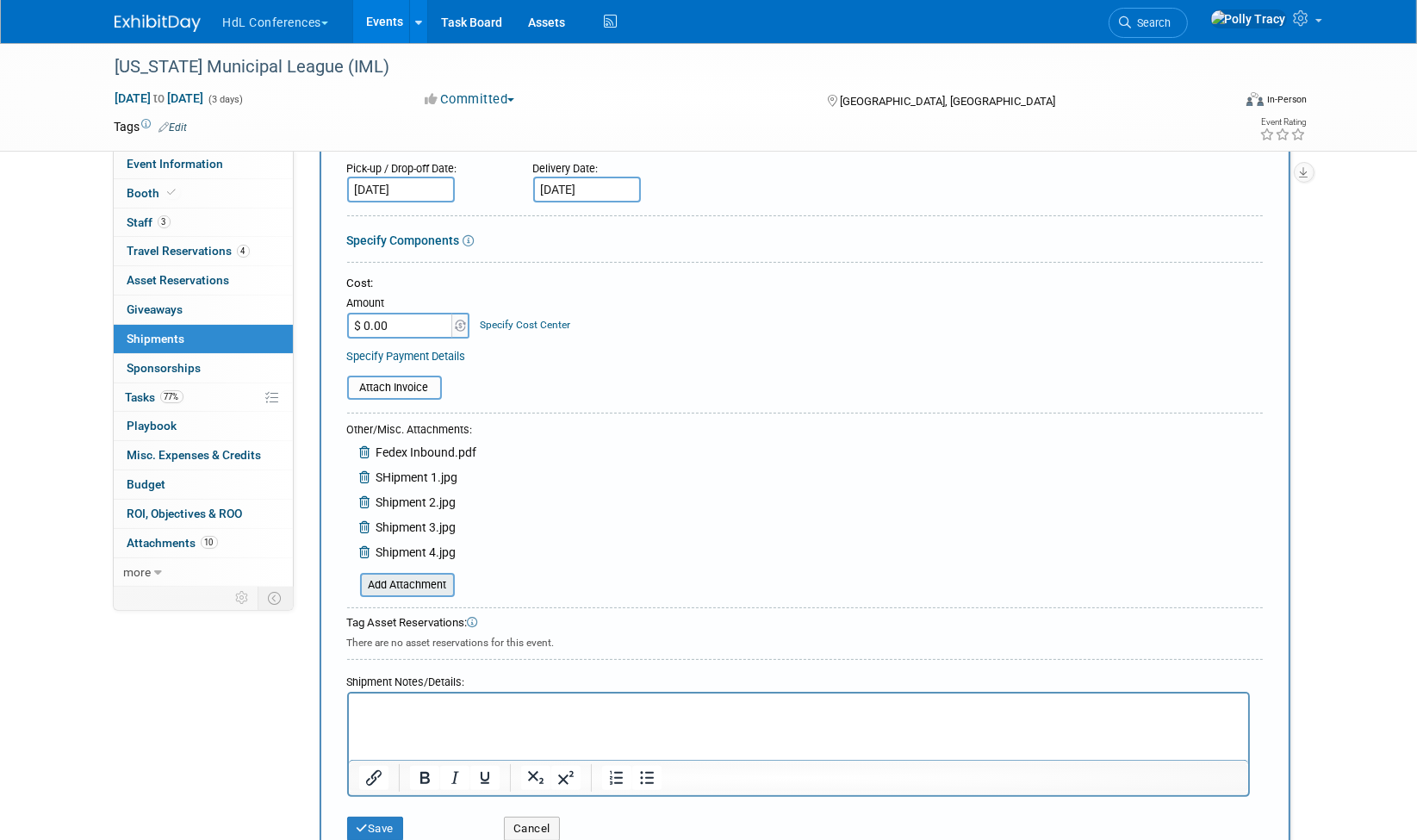
click at [402, 574] on input "file" at bounding box center [350, 584] width 205 height 20
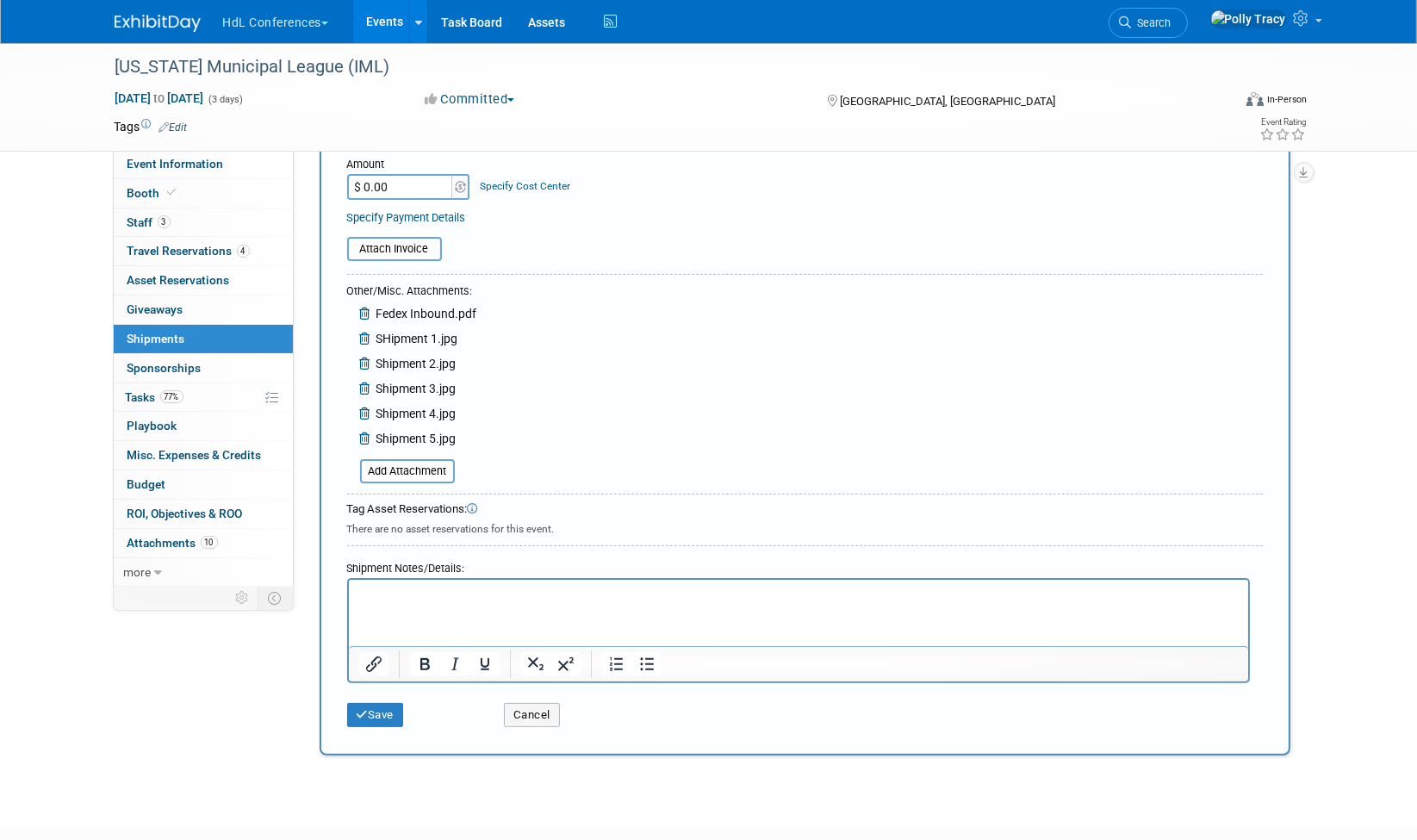
scroll to position [452, 0]
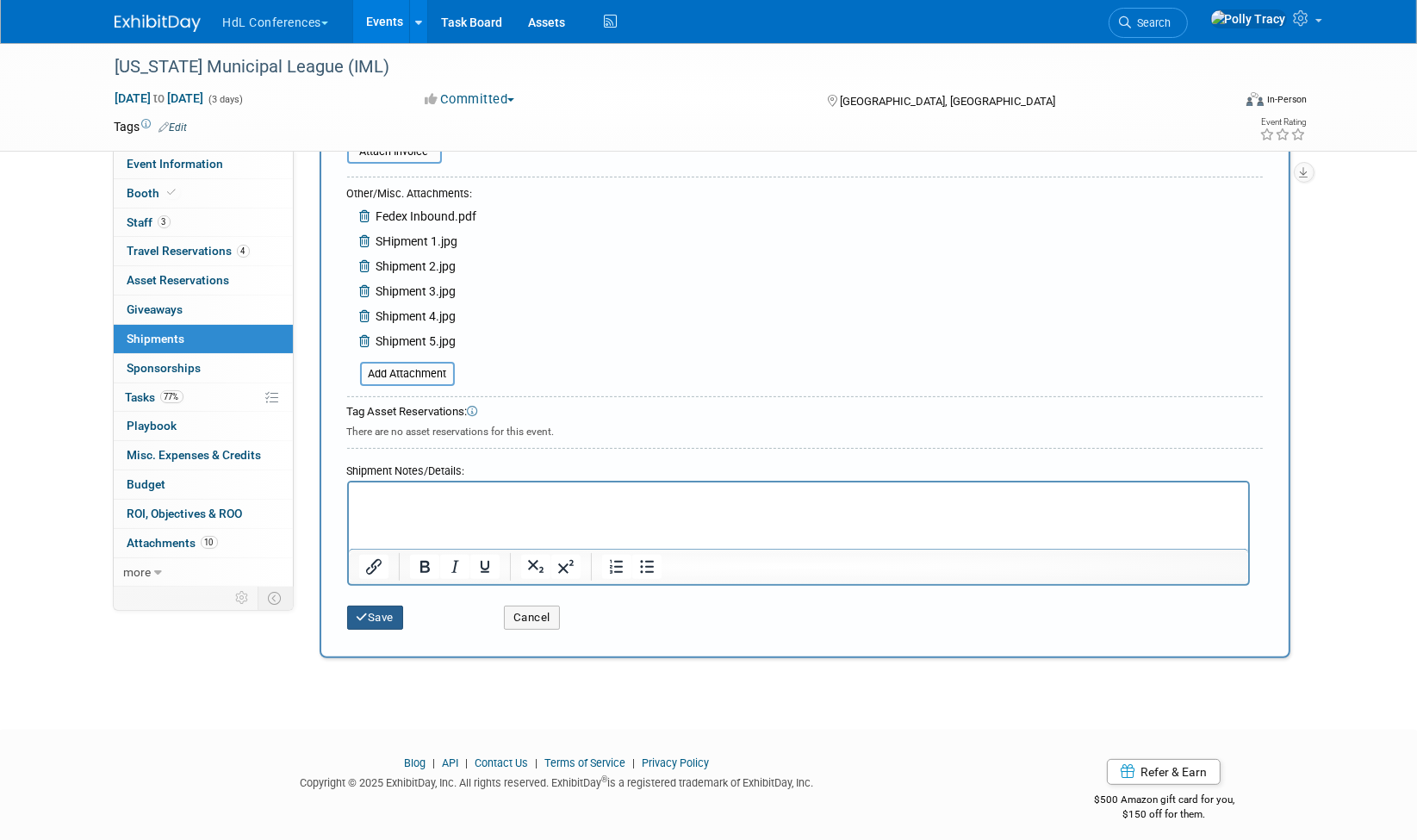
click at [370, 611] on button "Save" at bounding box center [375, 618] width 56 height 24
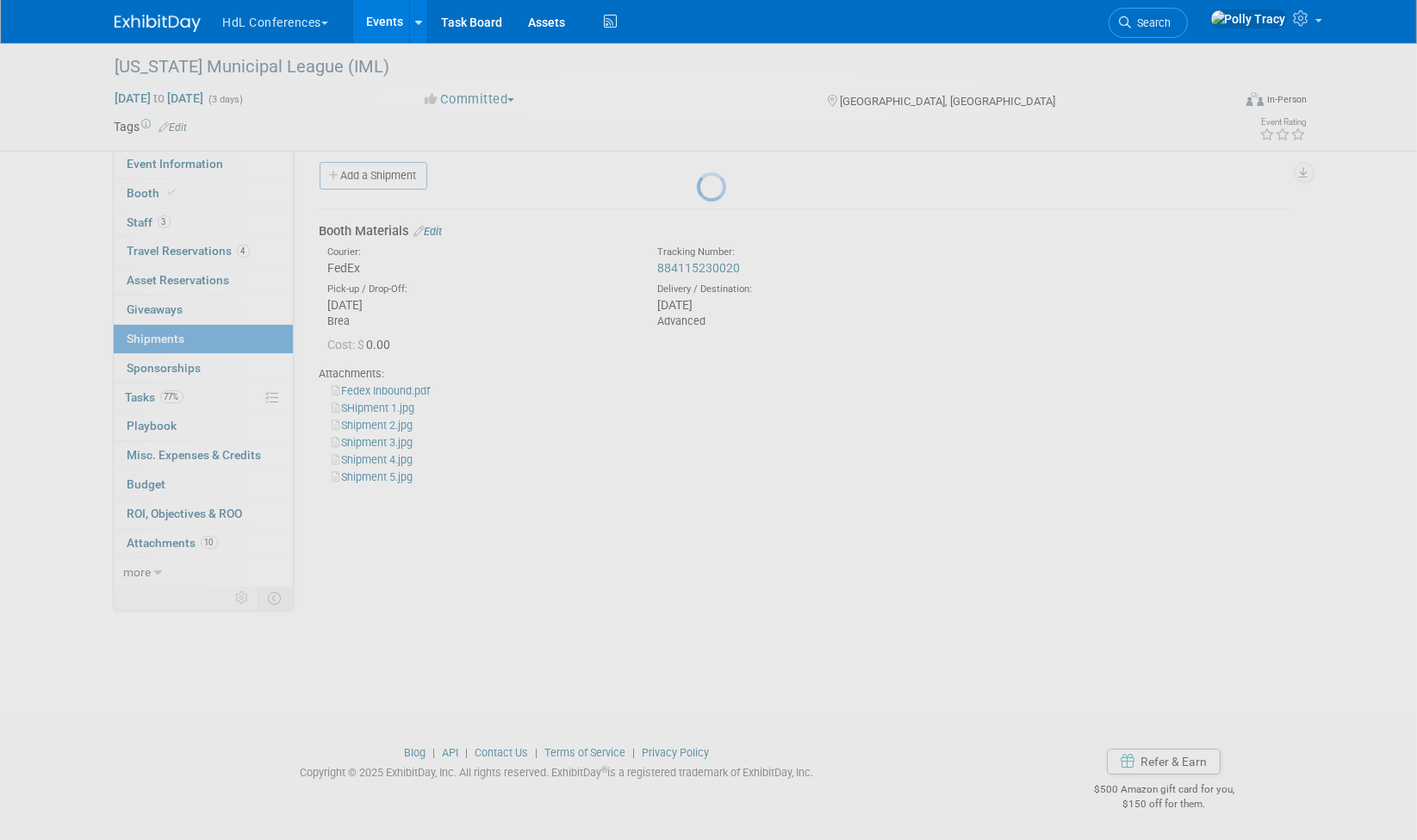
scroll to position [11, 0]
